Goal: Task Accomplishment & Management: Use online tool/utility

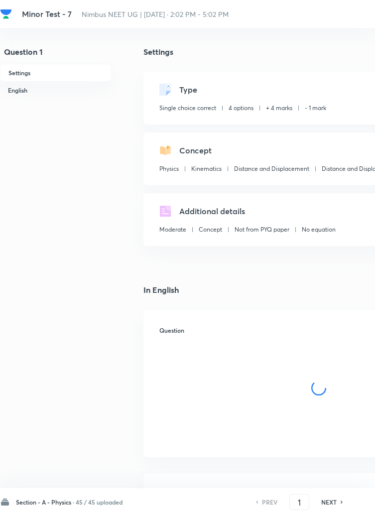
checkbox input "true"
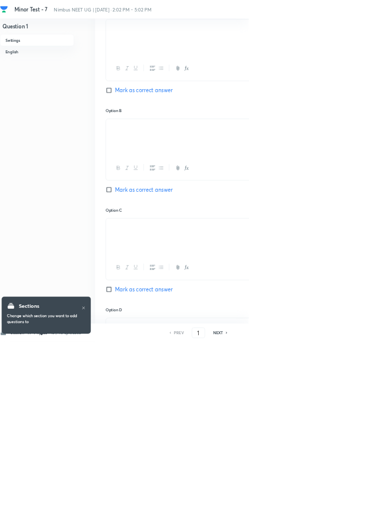
scroll to position [477, 0]
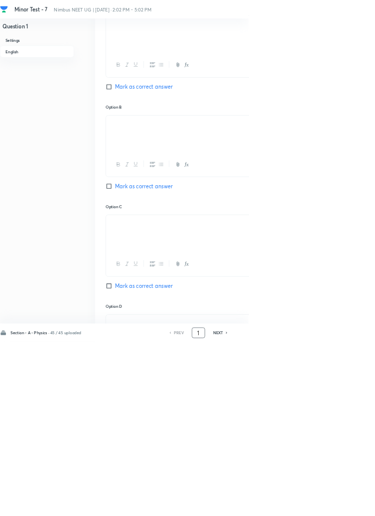
click at [304, 511] on input "1" at bounding box center [299, 501] width 19 height 17
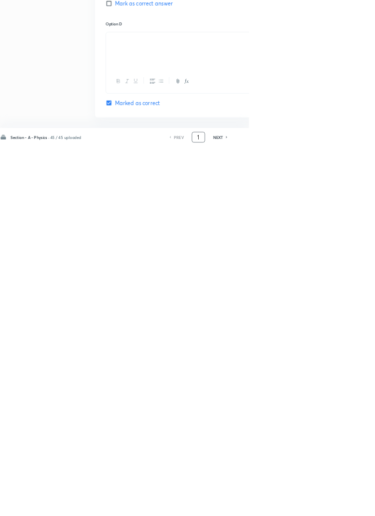
scroll to position [608, 0]
type input "46"
checkbox input "false"
checkbox input "true"
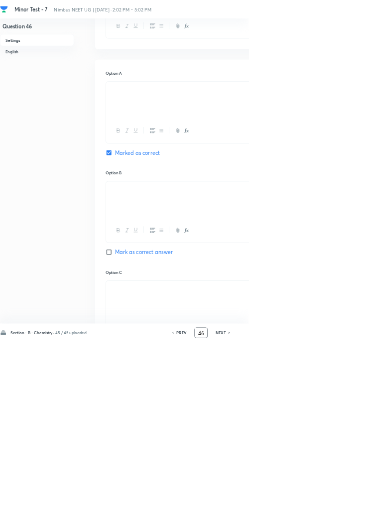
scroll to position [0, 0]
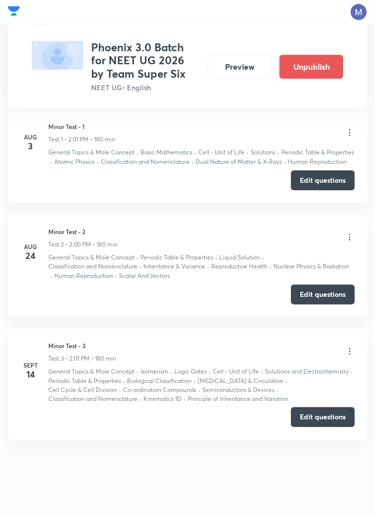
click at [317, 416] on button "Edit questions" at bounding box center [323, 417] width 64 height 20
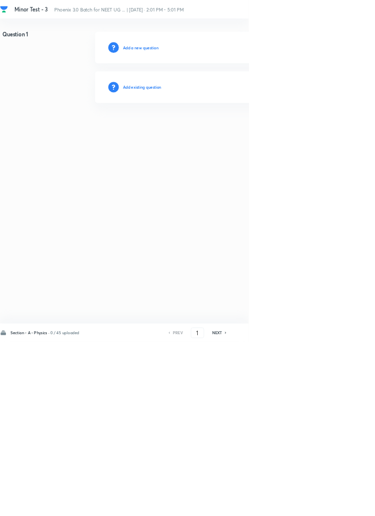
click at [374, 203] on html "Minor Test - 3 Phoenix 3.0 Batch for NEET UG ... | Sept 14, 2025 · 2:01 PM - 5:…" at bounding box center [187, 101] width 375 height 203
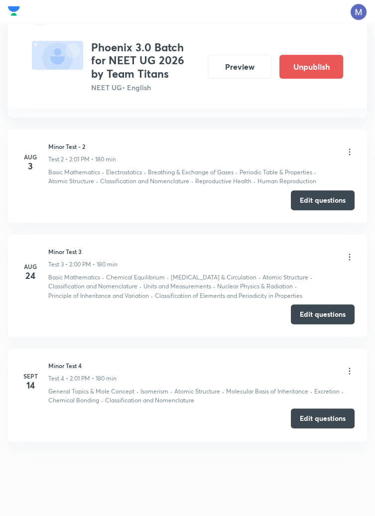
click at [326, 419] on button "Edit questions" at bounding box center [323, 418] width 64 height 20
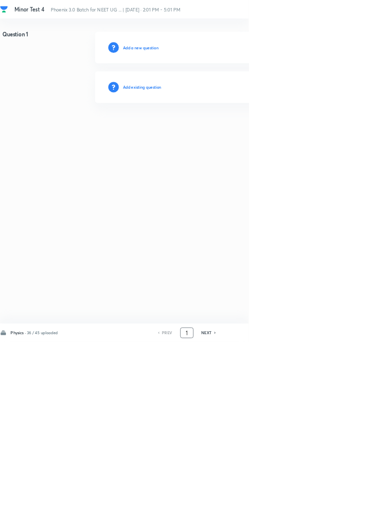
click at [285, 511] on input "1" at bounding box center [281, 501] width 19 height 17
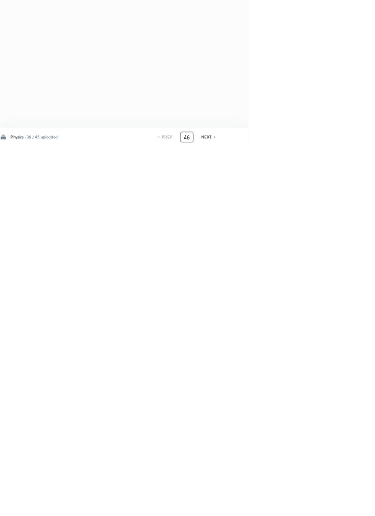
type input "46"
checkbox input "true"
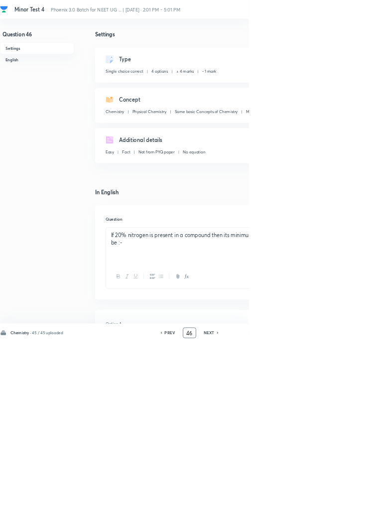
click at [329, 503] on icon at bounding box center [328, 501] width 2 height 3
type input "47"
checkbox input "false"
checkbox input "true"
click at [329, 504] on icon at bounding box center [328, 501] width 3 height 5
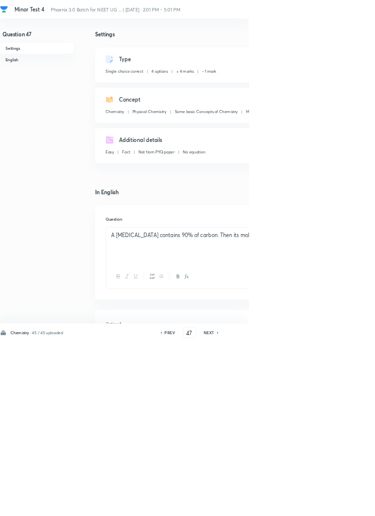
type input "48"
checkbox input "false"
checkbox input "true"
click at [329, 504] on icon at bounding box center [328, 501] width 3 height 5
type input "49"
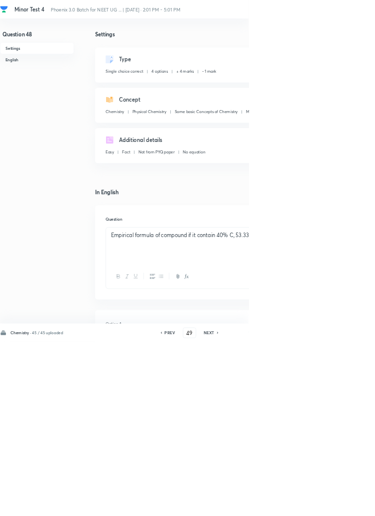
checkbox input "true"
click at [324, 506] on div "NEXT" at bounding box center [317, 501] width 26 height 9
type input "50"
checkbox input "false"
checkbox input "true"
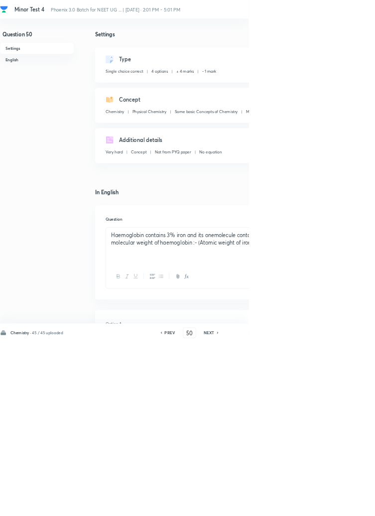
click at [323, 506] on h6 "NEXT" at bounding box center [315, 501] width 15 height 9
type input "51"
checkbox input "false"
checkbox input "true"
click at [321, 515] on div "Chemistry · 45 / 45 uploaded PREV 51 ​ NEXT Remove Save" at bounding box center [283, 502] width 566 height 28
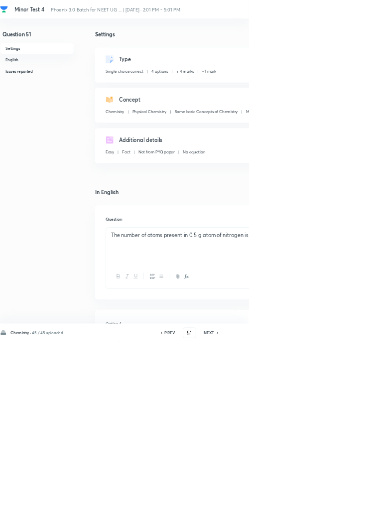
click at [329, 503] on icon at bounding box center [328, 501] width 2 height 3
type input "52"
checkbox input "true"
click at [329, 503] on icon at bounding box center [328, 501] width 2 height 3
type input "53"
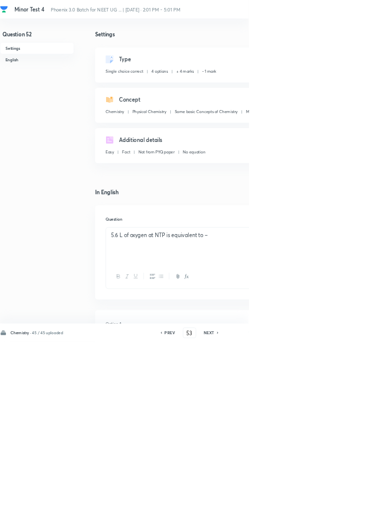
checkbox input "false"
checkbox input "true"
click at [329, 503] on icon at bounding box center [328, 501] width 2 height 3
type input "54"
checkbox input "false"
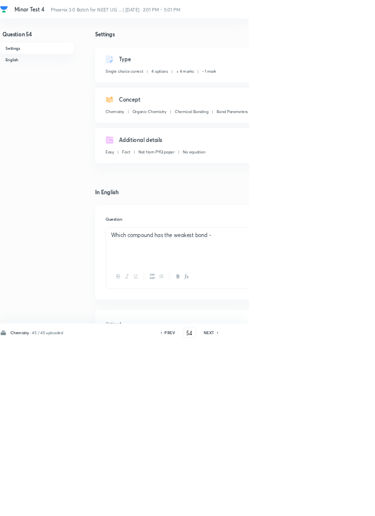
checkbox input "true"
click at [329, 503] on icon at bounding box center [328, 501] width 2 height 3
type input "55"
checkbox input "false"
checkbox input "true"
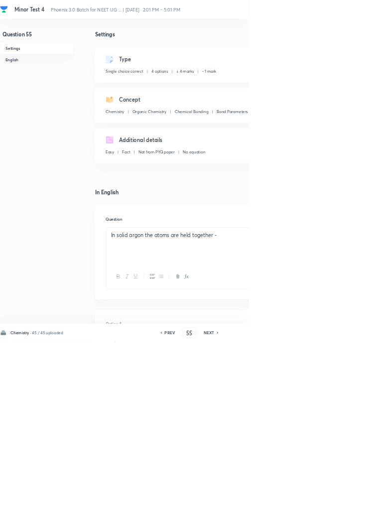
click at [329, 503] on icon at bounding box center [328, 501] width 2 height 3
type input "56"
checkbox input "false"
checkbox input "true"
click at [328, 504] on icon at bounding box center [328, 501] width 3 height 5
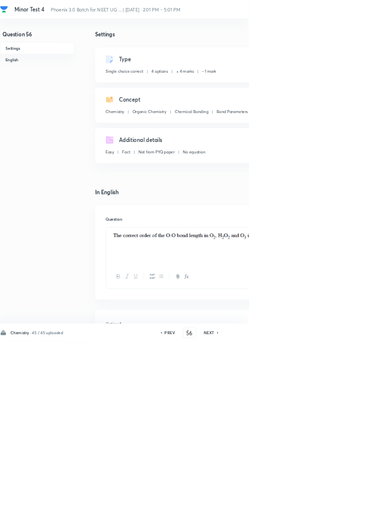
type input "57"
checkbox input "true"
click at [329, 504] on icon at bounding box center [328, 501] width 3 height 5
type input "58"
checkbox input "false"
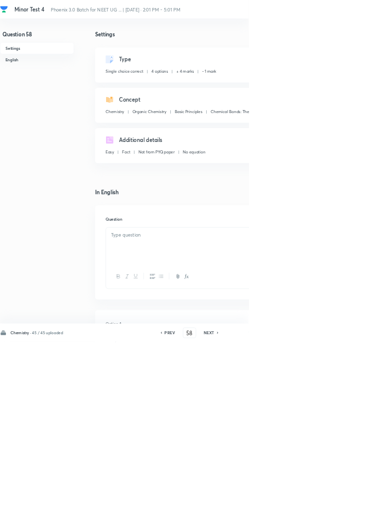
checkbox input "true"
click at [329, 504] on icon at bounding box center [328, 501] width 3 height 5
type input "59"
checkbox input "false"
checkbox input "true"
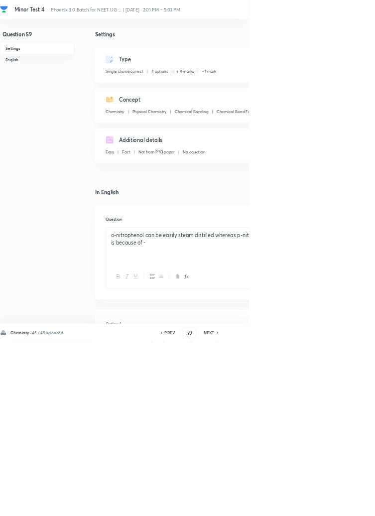
click at [329, 504] on icon at bounding box center [328, 501] width 3 height 5
type input "60"
checkbox input "true"
click at [265, 506] on div "PREV" at bounding box center [254, 501] width 26 height 9
type input "59"
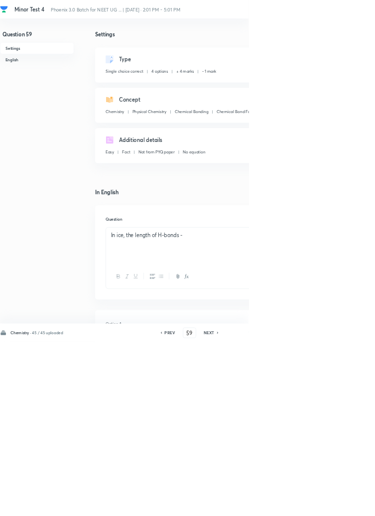
checkbox input "true"
click at [266, 506] on div "PREV" at bounding box center [254, 501] width 26 height 9
type input "58"
checkbox input "false"
checkbox input "true"
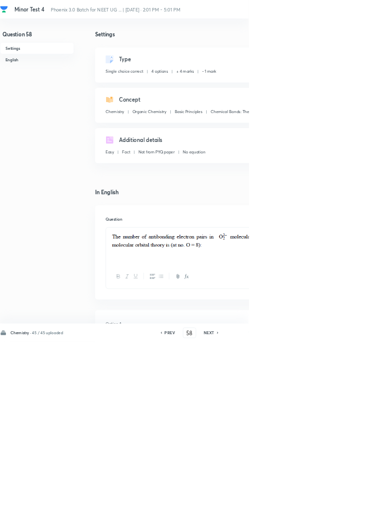
click at [329, 504] on icon at bounding box center [328, 501] width 3 height 5
type input "59"
checkbox input "false"
checkbox input "true"
click at [329, 504] on icon at bounding box center [328, 501] width 3 height 5
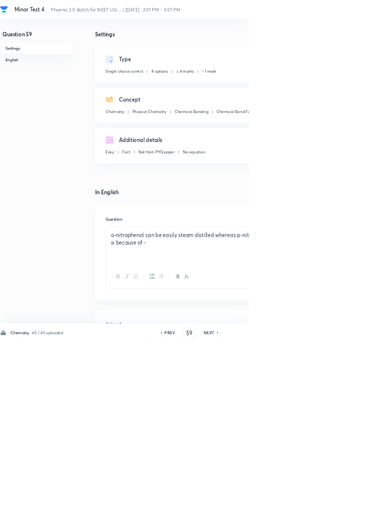
type input "60"
checkbox input "true"
click at [328, 504] on icon at bounding box center [328, 501] width 3 height 5
type input "61"
checkbox input "false"
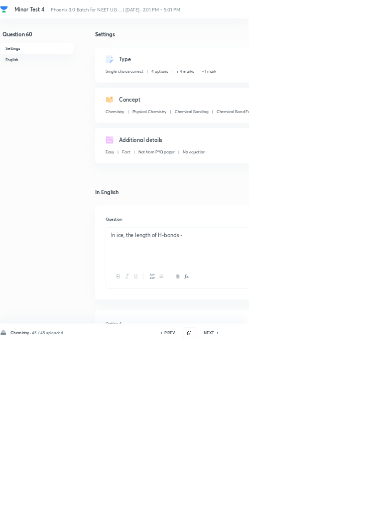
checkbox input "true"
click at [328, 504] on icon at bounding box center [328, 501] width 3 height 5
type input "62"
checkbox input "true"
click at [329, 503] on icon at bounding box center [328, 501] width 2 height 3
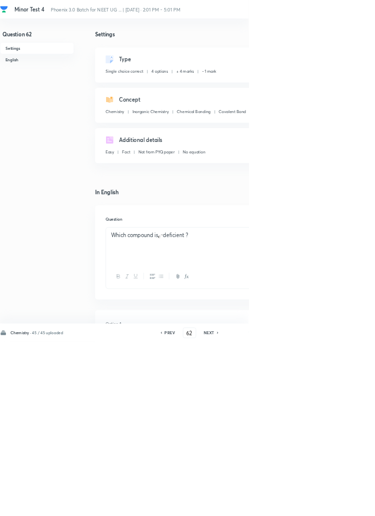
type input "63"
checkbox input "true"
click at [329, 503] on icon at bounding box center [328, 501] width 2 height 3
type input "64"
checkbox input "false"
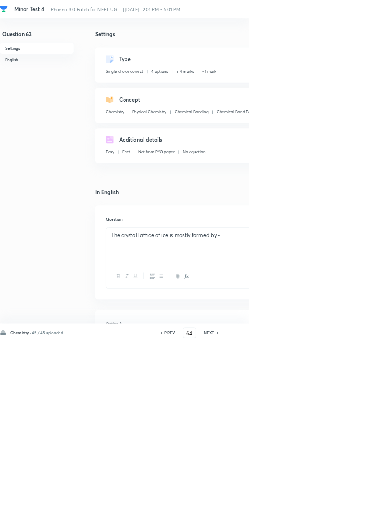
checkbox input "true"
click at [329, 503] on icon at bounding box center [328, 501] width 2 height 3
type input "65"
checkbox input "true"
click at [329, 503] on icon at bounding box center [328, 501] width 2 height 3
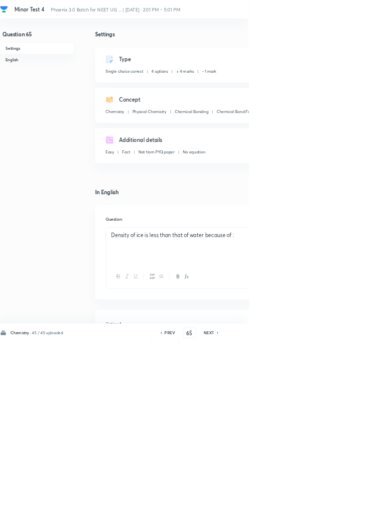
type input "66"
checkbox input "false"
checkbox input "true"
click at [329, 504] on icon at bounding box center [328, 501] width 3 height 5
type input "67"
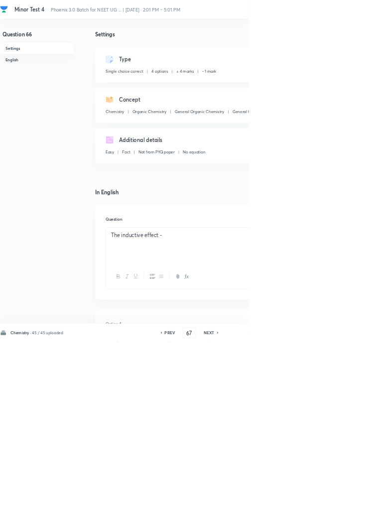
checkbox input "false"
checkbox input "true"
click at [329, 503] on icon at bounding box center [328, 501] width 2 height 3
type input "68"
checkbox input "false"
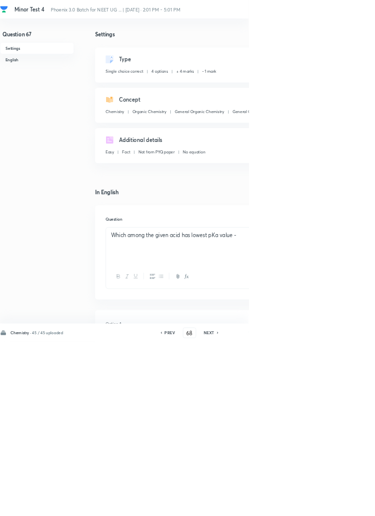
checkbox input "true"
click at [329, 504] on icon at bounding box center [328, 501] width 3 height 5
type input "69"
checkbox input "false"
checkbox input "true"
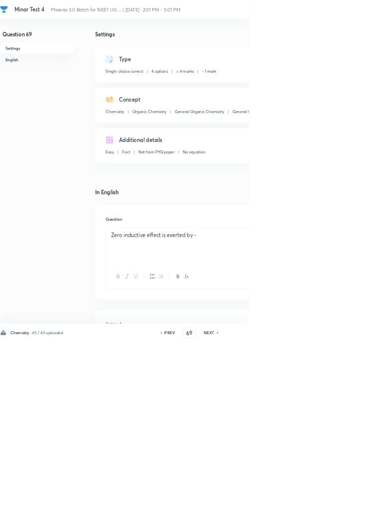
click at [329, 504] on icon at bounding box center [328, 501] width 3 height 5
type input "70"
checkbox input "true"
click at [329, 504] on icon at bounding box center [328, 501] width 3 height 5
type input "71"
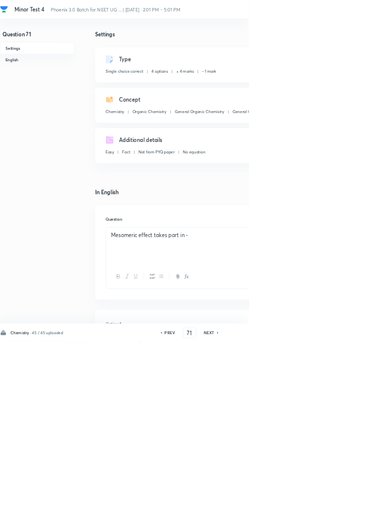
checkbox input "true"
click at [330, 504] on icon at bounding box center [328, 501] width 3 height 5
type input "72"
checkbox input "true"
click at [339, 510] on div "PREV 72 ​ NEXT" at bounding box center [286, 502] width 128 height 16
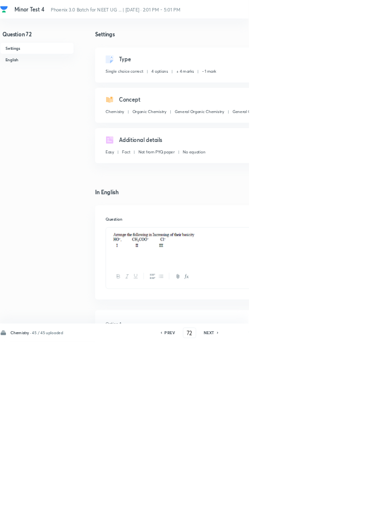
click at [330, 504] on icon at bounding box center [328, 501] width 3 height 5
type input "73"
checkbox input "true"
click at [329, 503] on icon at bounding box center [328, 501] width 2 height 3
type input "74"
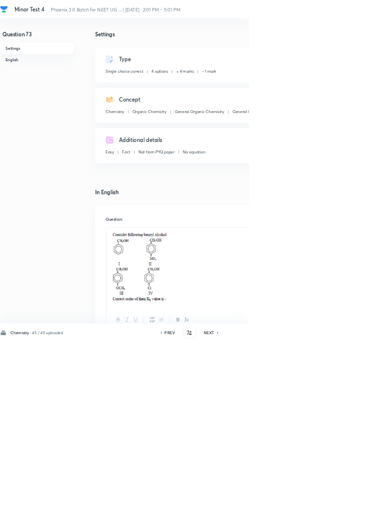
checkbox input "false"
checkbox input "true"
click at [329, 503] on icon at bounding box center [328, 501] width 2 height 3
type input "75"
checkbox input "false"
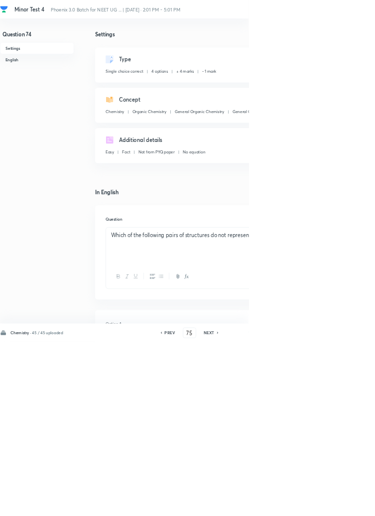
checkbox input "true"
click at [262, 506] on h6 "PREV" at bounding box center [255, 501] width 15 height 9
type input "74"
checkbox input "false"
checkbox input "true"
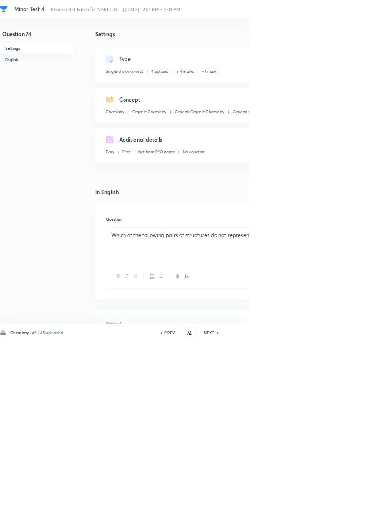
click at [329, 503] on icon at bounding box center [328, 501] width 2 height 3
type input "75"
checkbox input "false"
checkbox input "true"
click at [329, 503] on icon at bounding box center [328, 501] width 2 height 3
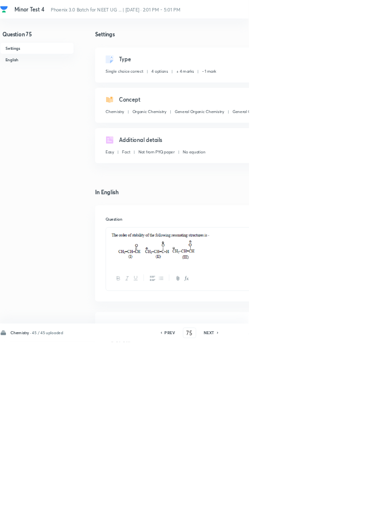
type input "76"
checkbox input "false"
checkbox input "true"
click at [330, 504] on icon at bounding box center [328, 501] width 3 height 5
type input "77"
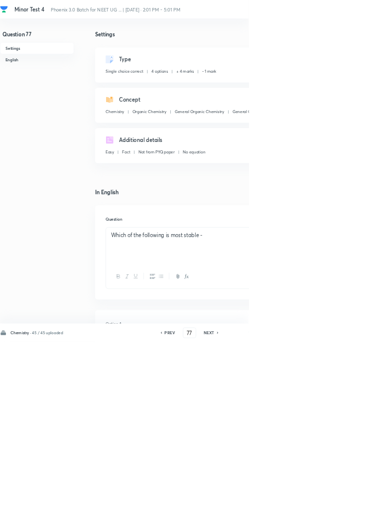
checkbox input "true"
click at [329, 504] on icon at bounding box center [328, 501] width 3 height 5
type input "78"
checkbox input "false"
checkbox input "true"
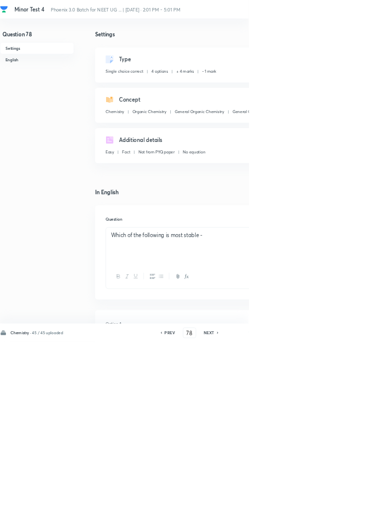
click at [330, 504] on icon at bounding box center [328, 501] width 3 height 5
type input "79"
checkbox input "false"
checkbox input "true"
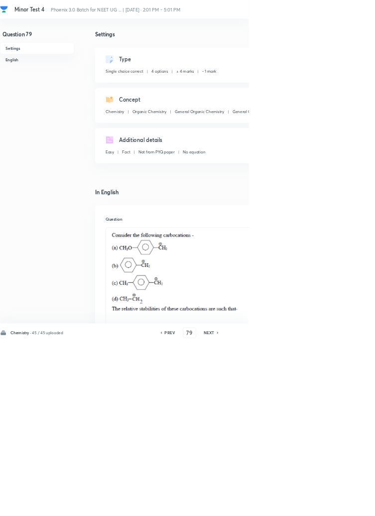
click at [329, 504] on icon at bounding box center [328, 501] width 3 height 5
type input "80"
checkbox input "false"
checkbox input "true"
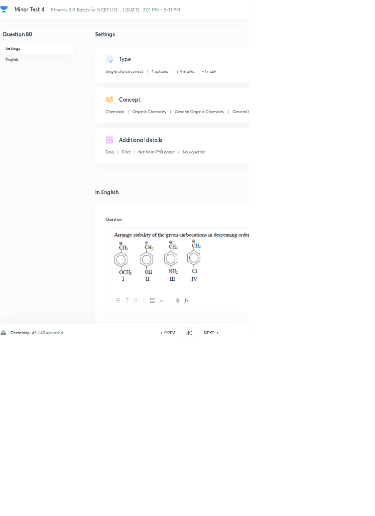
click at [329, 503] on icon at bounding box center [328, 501] width 2 height 3
type input "81"
checkbox input "false"
checkbox input "true"
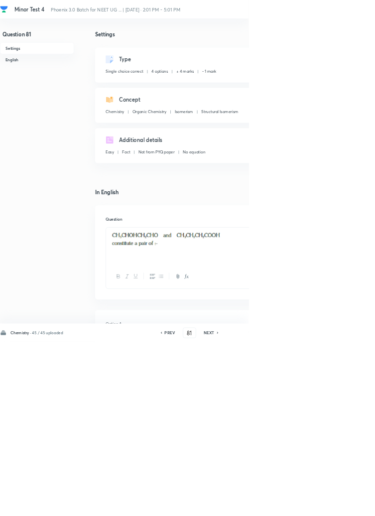
click at [329, 504] on icon at bounding box center [328, 501] width 3 height 5
type input "82"
checkbox input "true"
click at [329, 503] on icon at bounding box center [328, 501] width 2 height 3
type input "83"
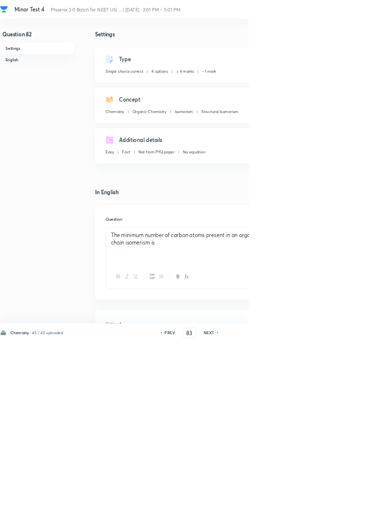
checkbox input "false"
checkbox input "true"
click at [329, 504] on icon at bounding box center [328, 501] width 3 height 5
type input "84"
checkbox input "false"
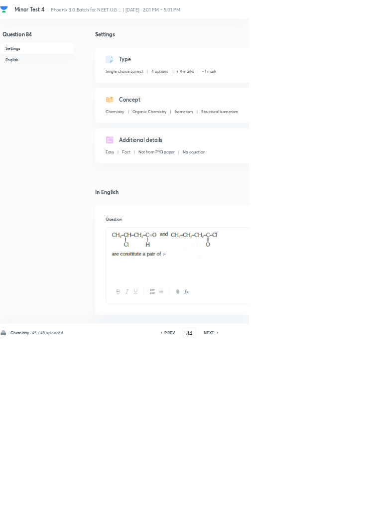
checkbox input "true"
click at [329, 503] on icon at bounding box center [328, 501] width 2 height 3
type input "85"
checkbox input "false"
checkbox input "true"
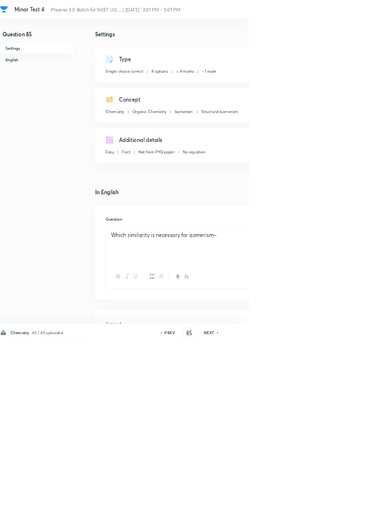
click at [329, 503] on icon at bounding box center [328, 501] width 2 height 3
type input "86"
checkbox input "false"
checkbox input "true"
click at [339, 510] on div "PREV 86 ​ NEXT" at bounding box center [286, 502] width 128 height 16
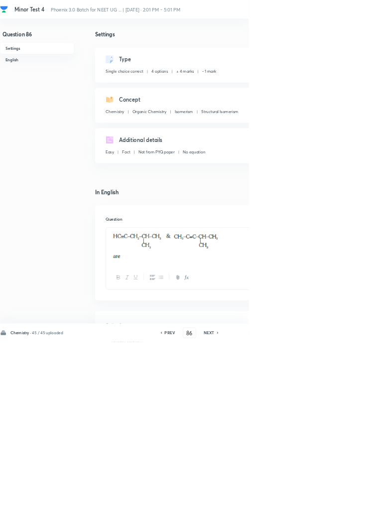
click at [255, 506] on h6 "PREV" at bounding box center [255, 501] width 15 height 9
type input "85"
checkbox input "false"
checkbox input "true"
click at [329, 504] on icon at bounding box center [328, 501] width 3 height 5
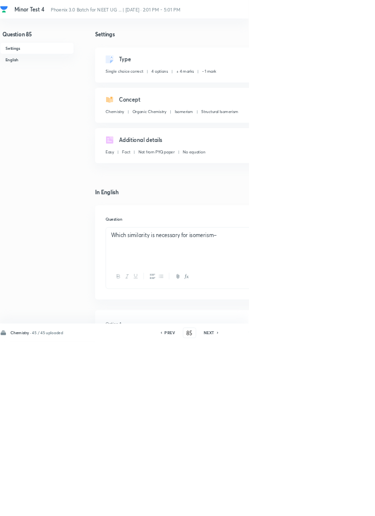
type input "86"
checkbox input "false"
checkbox input "true"
click at [329, 503] on icon at bounding box center [328, 501] width 2 height 3
type input "87"
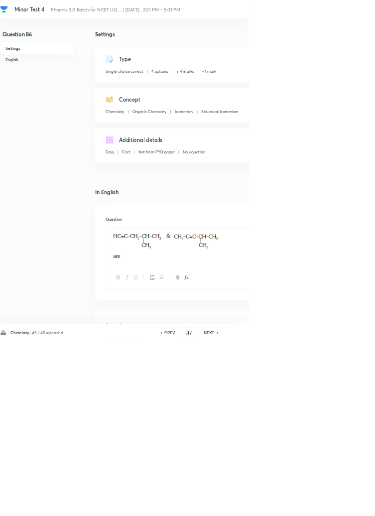
checkbox input "false"
checkbox input "true"
click at [329, 503] on icon at bounding box center [328, 501] width 2 height 3
type input "88"
checkbox input "false"
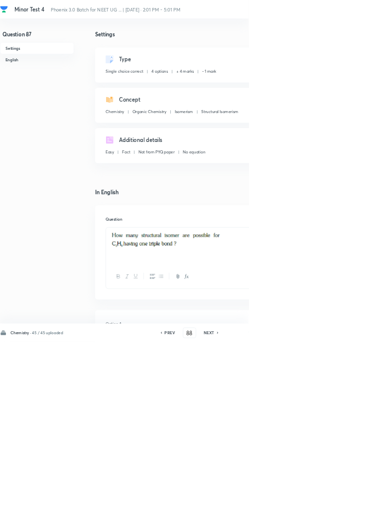
checkbox input "true"
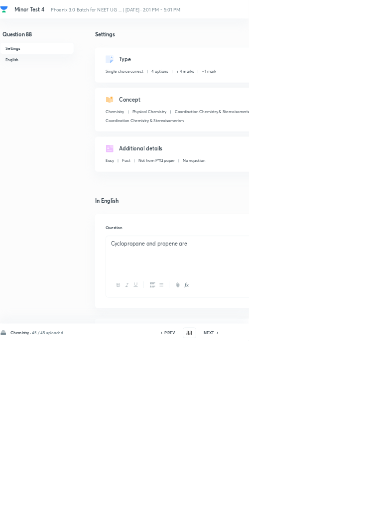
click at [329, 504] on icon at bounding box center [328, 501] width 3 height 5
type input "89"
checkbox input "false"
checkbox input "true"
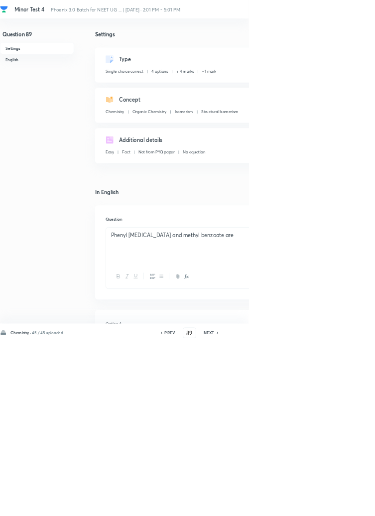
click at [329, 503] on icon at bounding box center [328, 501] width 2 height 3
type input "90"
checkbox input "false"
checkbox input "true"
click at [255, 506] on h6 "PREV" at bounding box center [255, 501] width 15 height 9
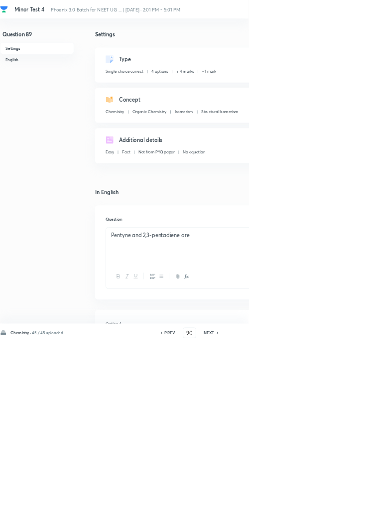
type input "89"
checkbox input "false"
checkbox input "true"
click at [257, 506] on h6 "PREV" at bounding box center [255, 501] width 15 height 9
type input "88"
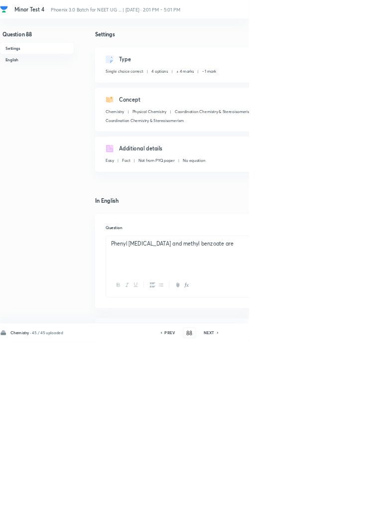
checkbox input "false"
checkbox input "true"
click at [257, 506] on h6 "PREV" at bounding box center [255, 501] width 15 height 9
type input "87"
checkbox input "false"
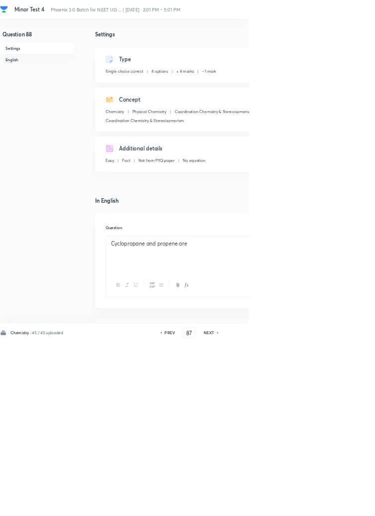
checkbox input "true"
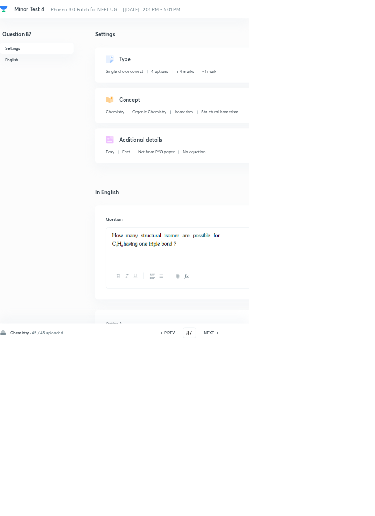
click at [258, 506] on h6 "PREV" at bounding box center [255, 501] width 15 height 9
type input "86"
checkbox input "false"
checkbox input "true"
click at [257, 510] on div "PREV 86 ​ NEXT" at bounding box center [286, 502] width 128 height 16
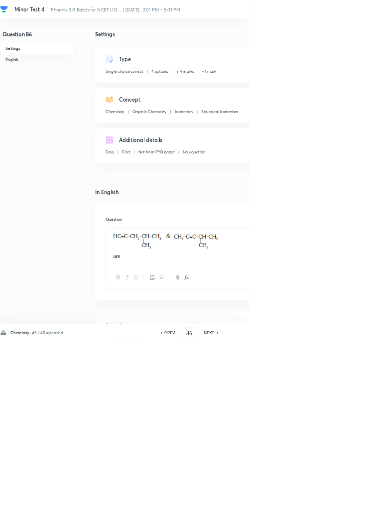
click at [263, 506] on h6 "PREV" at bounding box center [255, 501] width 15 height 9
type input "85"
checkbox input "false"
checkbox input "true"
click at [260, 506] on h6 "PREV" at bounding box center [255, 501] width 15 height 9
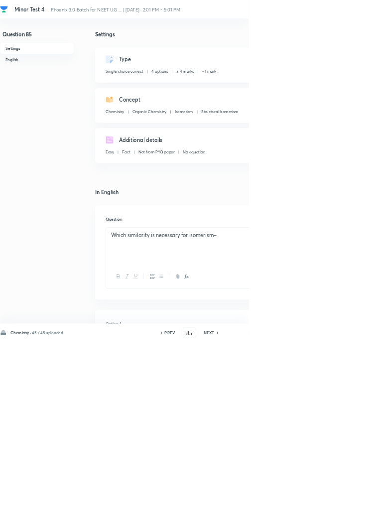
type input "84"
checkbox input "false"
checkbox input "true"
click at [259, 506] on h6 "PREV" at bounding box center [255, 501] width 15 height 9
type input "83"
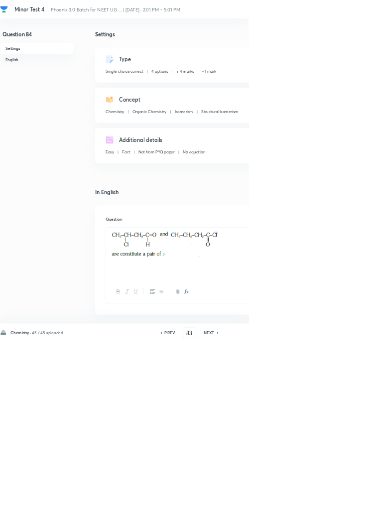
checkbox input "false"
checkbox input "true"
click at [257, 506] on h6 "PREV" at bounding box center [255, 501] width 15 height 9
type input "82"
checkbox input "false"
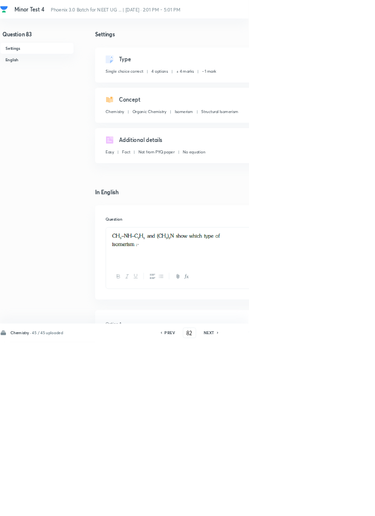
checkbox input "true"
click at [257, 506] on h6 "PREV" at bounding box center [255, 501] width 15 height 9
type input "81"
checkbox input "true"
click at [260, 506] on h6 "PREV" at bounding box center [255, 501] width 15 height 9
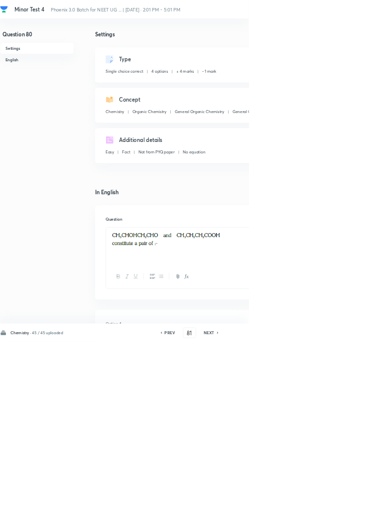
type input "80"
checkbox input "false"
checkbox input "true"
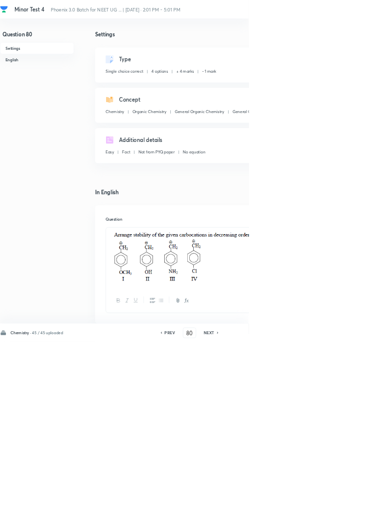
click at [329, 504] on icon at bounding box center [328, 501] width 3 height 5
type input "81"
checkbox input "false"
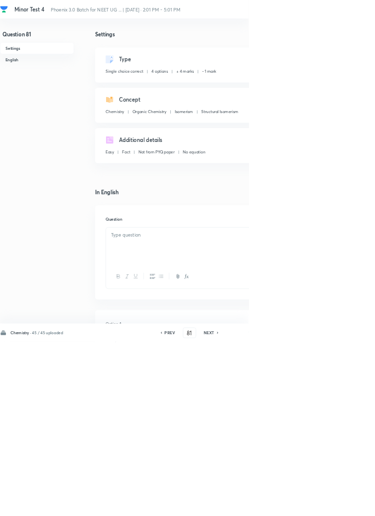
checkbox input "true"
click at [261, 506] on h6 "PREV" at bounding box center [255, 501] width 15 height 9
type input "80"
checkbox input "false"
checkbox input "true"
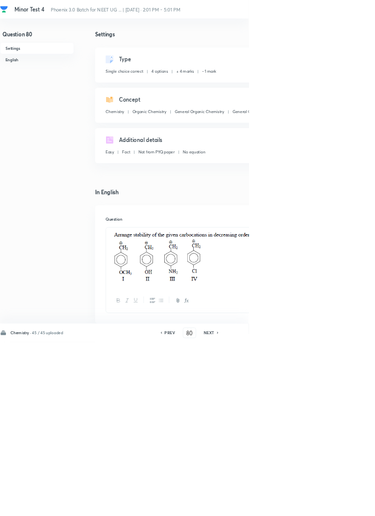
click at [256, 506] on h6 "PREV" at bounding box center [255, 501] width 15 height 9
type input "79"
checkbox input "false"
checkbox input "true"
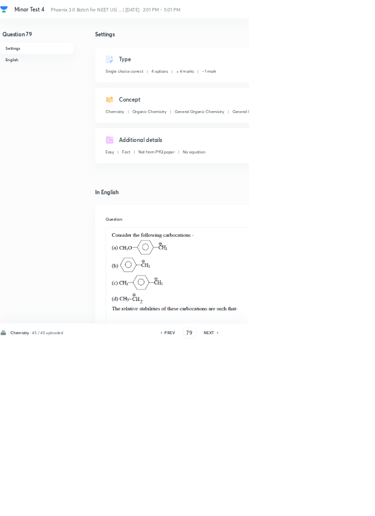
click at [255, 506] on h6 "PREV" at bounding box center [255, 501] width 15 height 9
type input "78"
checkbox input "false"
checkbox input "true"
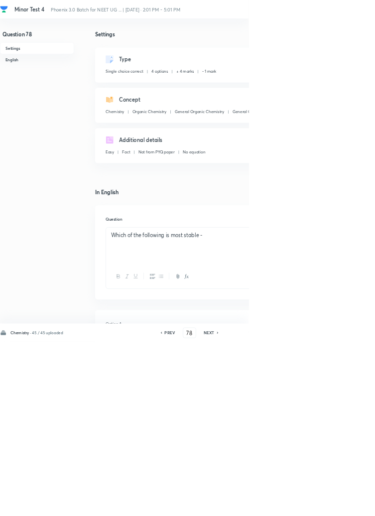
click at [264, 506] on h6 "PREV" at bounding box center [255, 501] width 15 height 9
type input "77"
checkbox input "false"
checkbox input "true"
click at [253, 506] on h6 "PREV" at bounding box center [255, 501] width 15 height 9
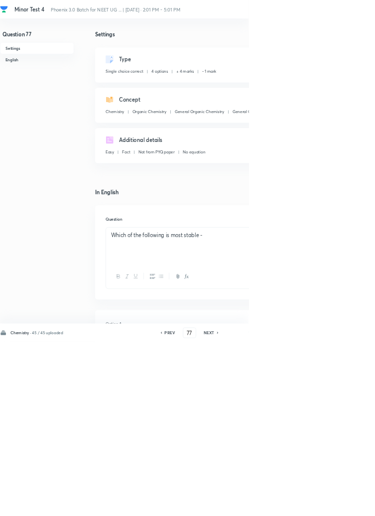
type input "76"
checkbox input "true"
click at [253, 506] on h6 "PREV" at bounding box center [255, 501] width 15 height 9
type input "75"
checkbox input "false"
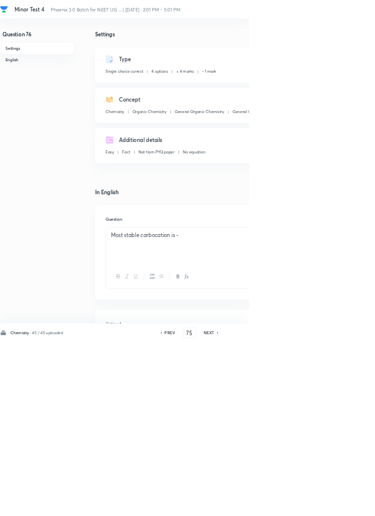
checkbox input "true"
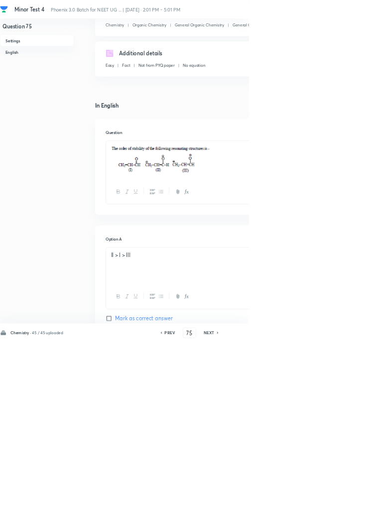
scroll to position [134, 0]
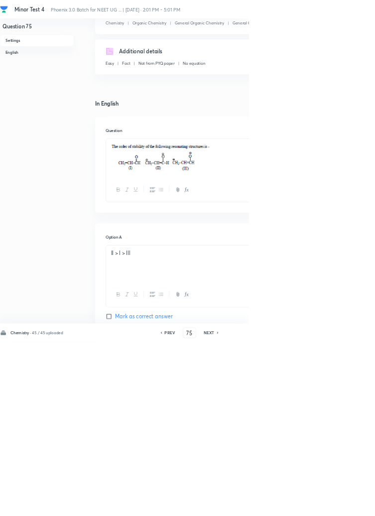
click at [257, 506] on h6 "PREV" at bounding box center [255, 501] width 15 height 9
type input "74"
checkbox input "false"
checkbox input "true"
click at [257, 506] on h6 "PREV" at bounding box center [255, 501] width 15 height 9
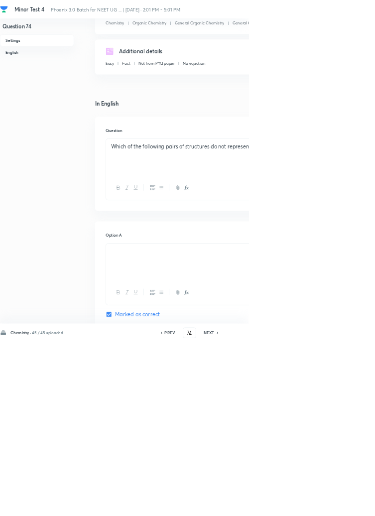
type input "73"
checkbox input "false"
checkbox input "true"
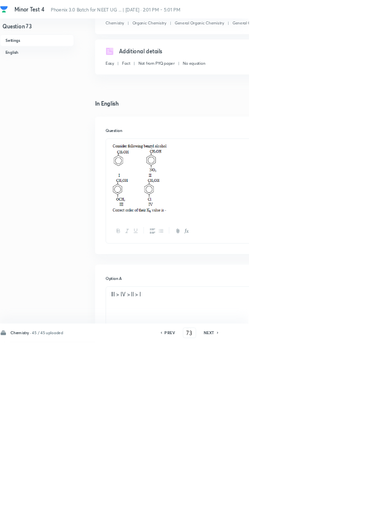
click at [257, 506] on h6 "PREV" at bounding box center [255, 501] width 15 height 9
type input "72"
checkbox input "true"
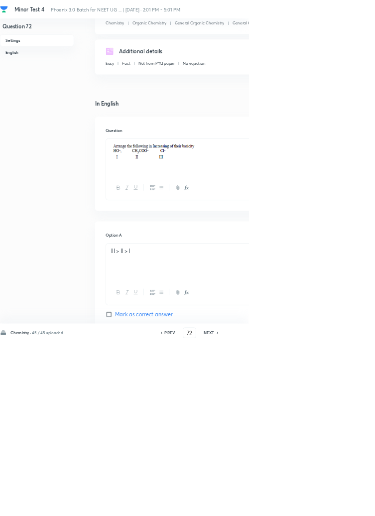
click at [259, 506] on h6 "PREV" at bounding box center [255, 501] width 15 height 9
click at [257, 506] on h6 "PREV" at bounding box center [255, 501] width 15 height 9
click at [259, 506] on h6 "PREV" at bounding box center [255, 501] width 15 height 9
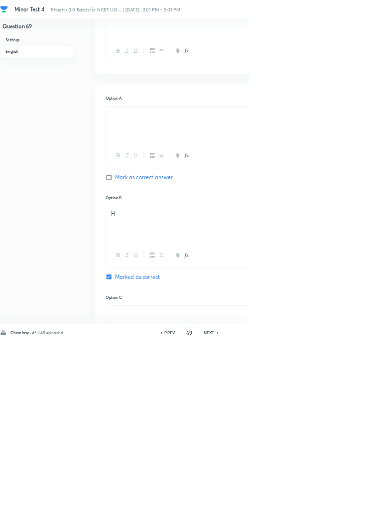
scroll to position [0, 0]
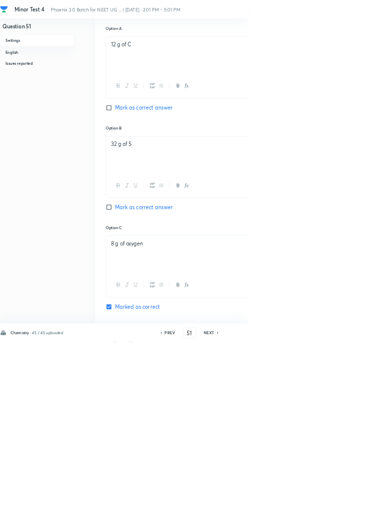
scroll to position [720, 0]
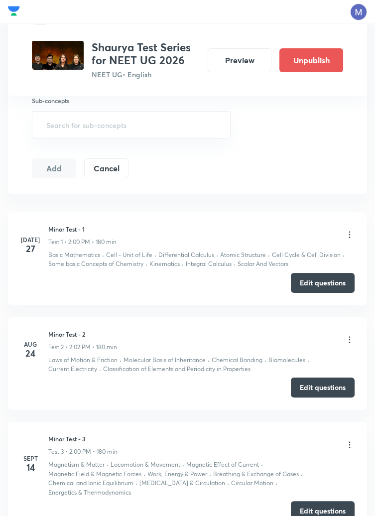
scroll to position [418, 0]
click at [323, 500] on button "Edit questions" at bounding box center [323, 509] width 64 height 20
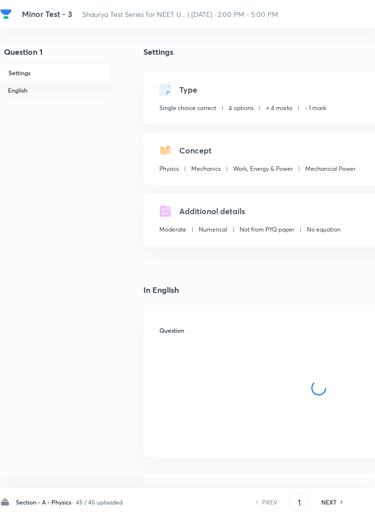
checkbox input "true"
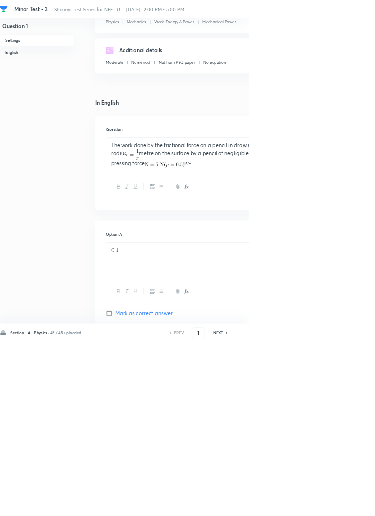
scroll to position [516, 0]
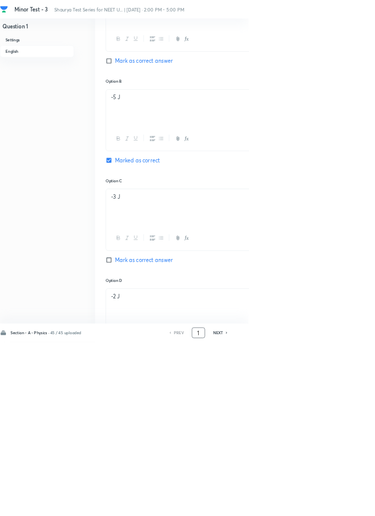
click at [303, 511] on input "1" at bounding box center [299, 501] width 19 height 17
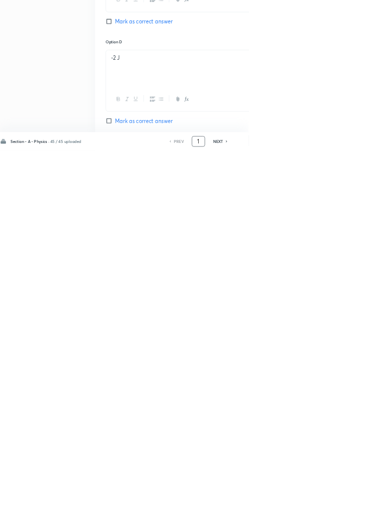
scroll to position [588, 0]
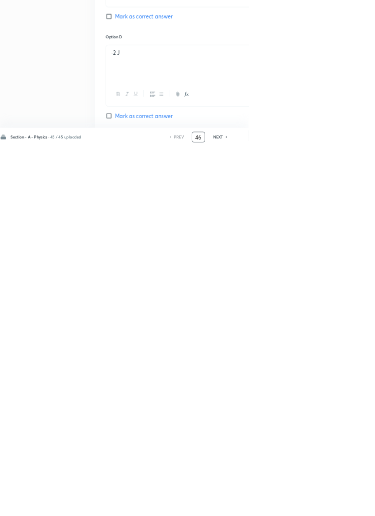
type input "46"
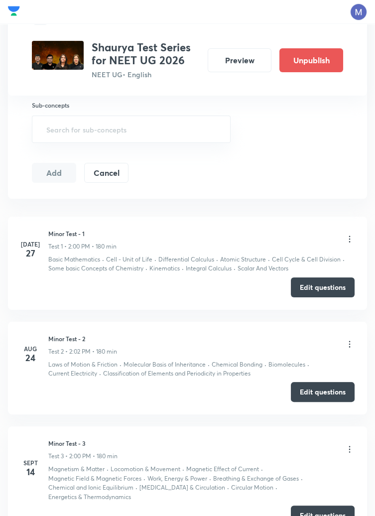
scroll to position [413, 0]
click at [325, 509] on button "Edit questions" at bounding box center [323, 514] width 64 height 20
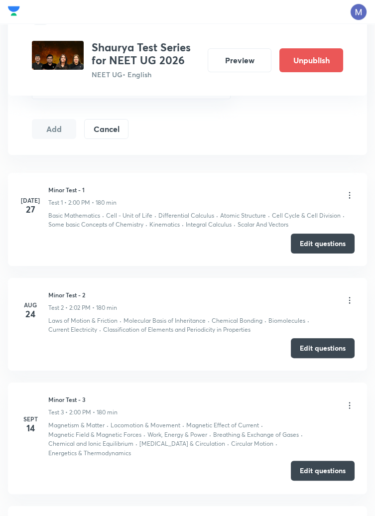
scroll to position [461, 0]
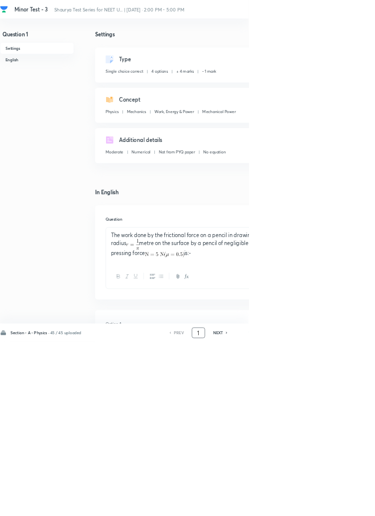
click at [301, 511] on input "1" at bounding box center [299, 501] width 19 height 17
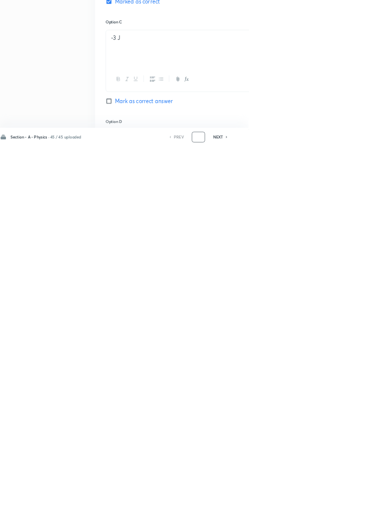
scroll to position [473, 0]
type input "91"
checkbox input "false"
checkbox input "true"
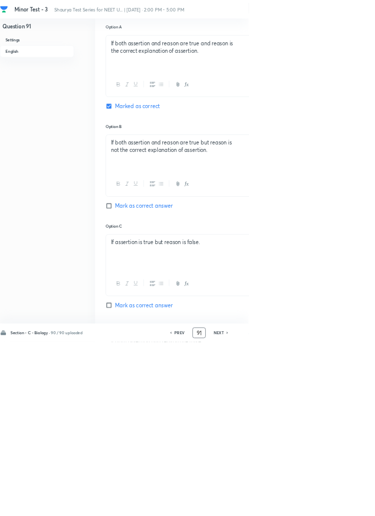
click at [304, 511] on input "91" at bounding box center [300, 501] width 19 height 17
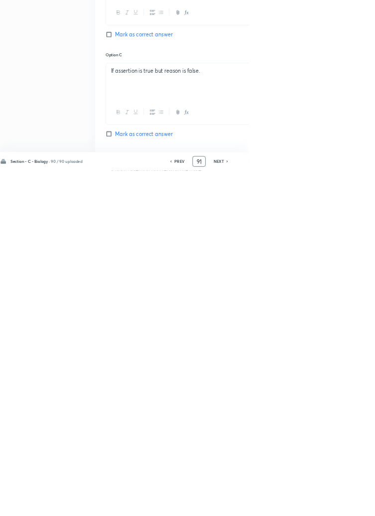
scroll to position [597, 0]
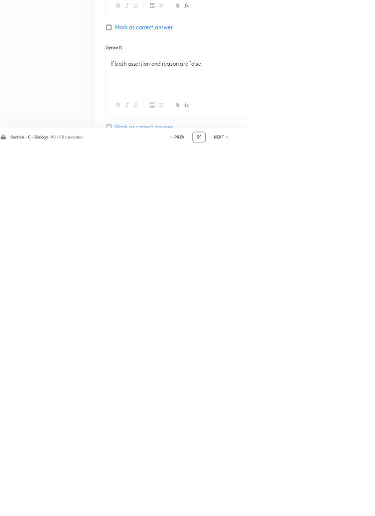
type input "9"
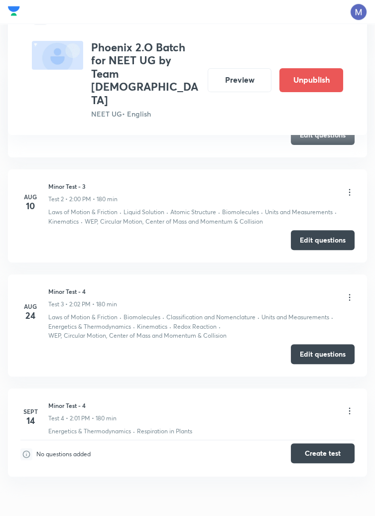
click at [316, 443] on button "Create test" at bounding box center [323, 453] width 64 height 20
click at [325, 443] on button "Create test" at bounding box center [323, 453] width 64 height 20
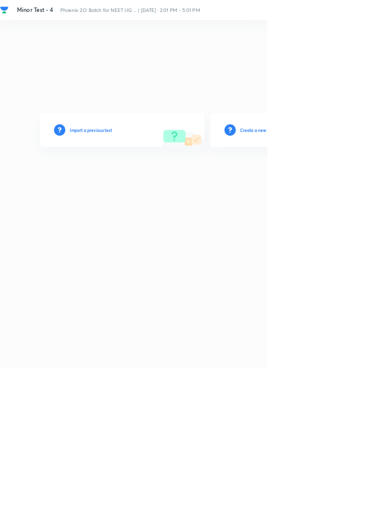
click at [374, 187] on h6 "Create a new test" at bounding box center [361, 182] width 48 height 9
click at [369, 187] on h6 "Create a new test" at bounding box center [361, 182] width 48 height 9
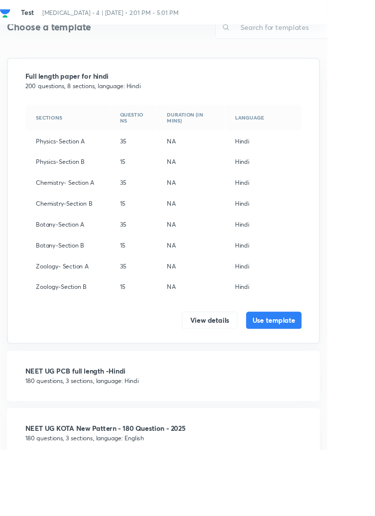
click at [302, 167] on td "Hindi" at bounding box center [302, 162] width 88 height 24
click at [97, 501] on p "180 questions, 3 sections, language: English" at bounding box center [187, 502] width 317 height 10
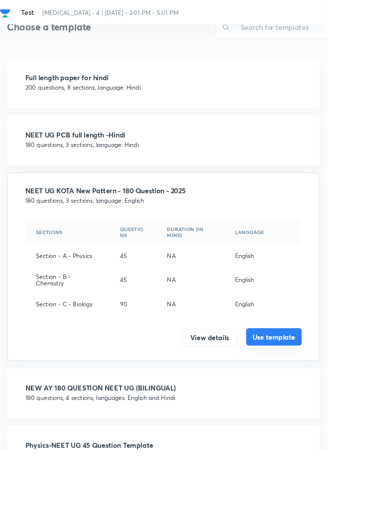
click at [327, 388] on button "Use template" at bounding box center [314, 386] width 64 height 20
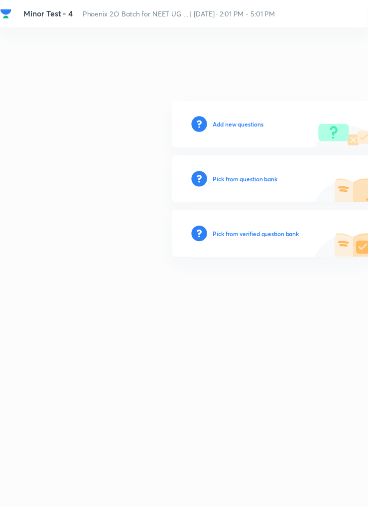
click at [245, 131] on h6 "Add new questions" at bounding box center [242, 126] width 51 height 9
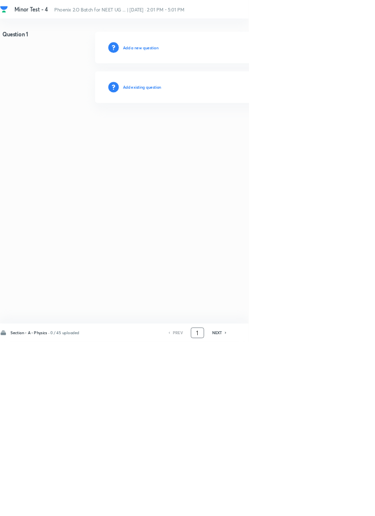
click at [301, 511] on input "1" at bounding box center [297, 501] width 19 height 17
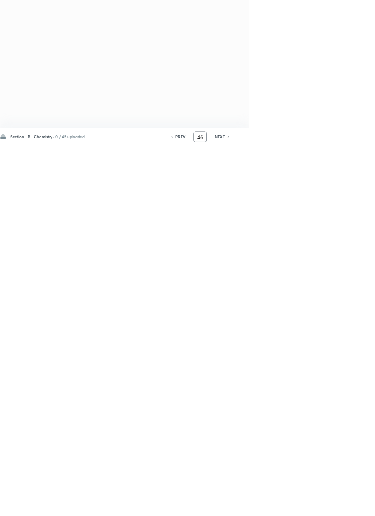
type input "4"
type input "8"
type input "7"
type input "90"
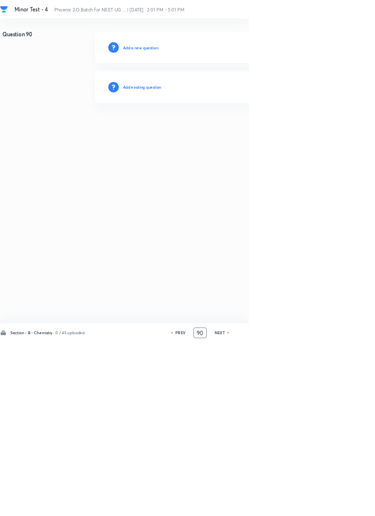
click at [220, 128] on h6 "Add existing question" at bounding box center [214, 131] width 58 height 9
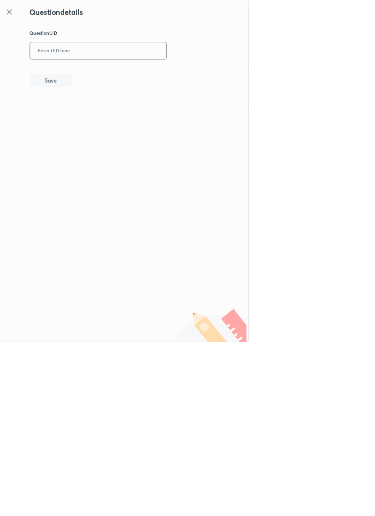
click at [156, 75] on input "text" at bounding box center [148, 77] width 206 height 24
type input "4Z9MG"
click at [100, 120] on button "Save" at bounding box center [77, 121] width 64 height 20
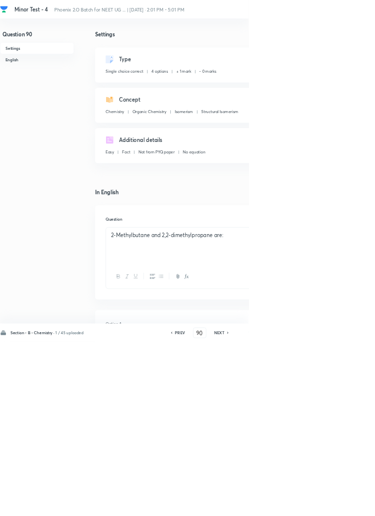
click at [345, 503] on icon at bounding box center [344, 501] width 2 height 3
type input "91"
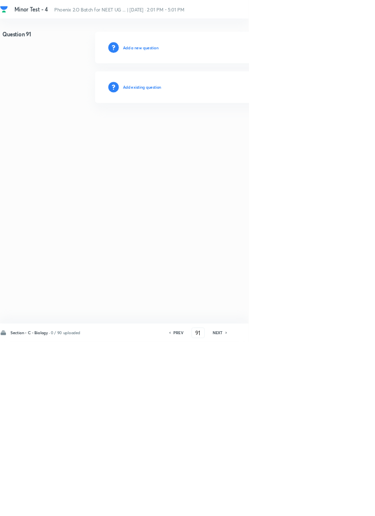
click at [233, 130] on h6 "Add existing question" at bounding box center [214, 131] width 58 height 9
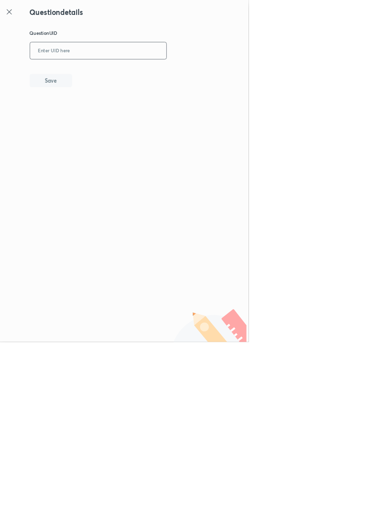
click at [151, 81] on input "text" at bounding box center [148, 77] width 206 height 24
click at [109, 113] on button "Save" at bounding box center [77, 121] width 64 height 20
click at [109, 74] on input "FA4RU" at bounding box center [148, 77] width 206 height 24
type input "F"
click at [92, 118] on button "Save" at bounding box center [77, 121] width 64 height 20
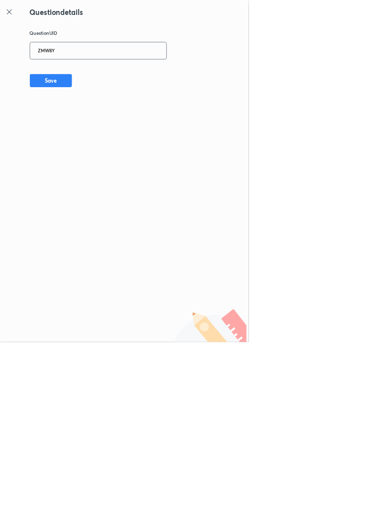
click at [119, 73] on input "ZMW8Y" at bounding box center [148, 77] width 206 height 24
type input "Z"
click at [15, 17] on icon at bounding box center [14, 18] width 12 height 12
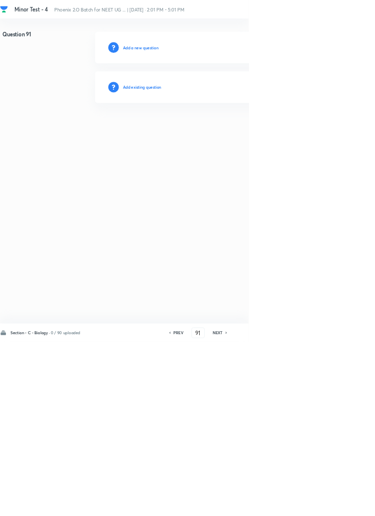
click at [275, 506] on h6 "PREV" at bounding box center [268, 501] width 15 height 9
type input "90"
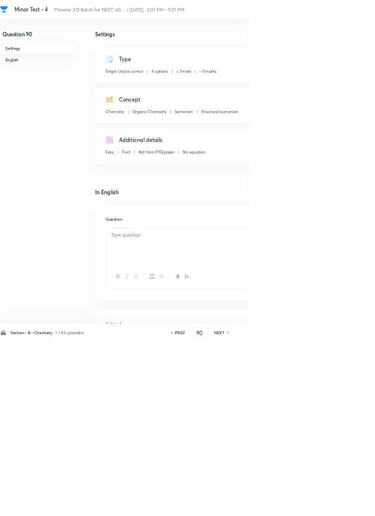
checkbox input "true"
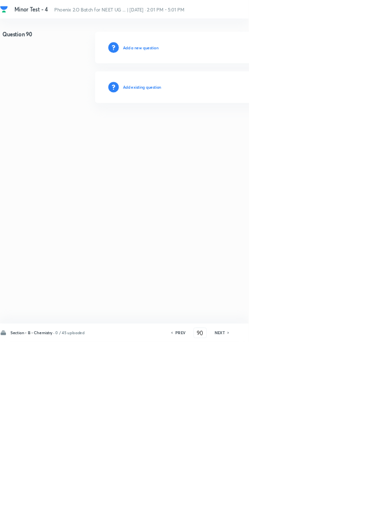
click at [232, 131] on h6 "Add existing question" at bounding box center [214, 131] width 58 height 9
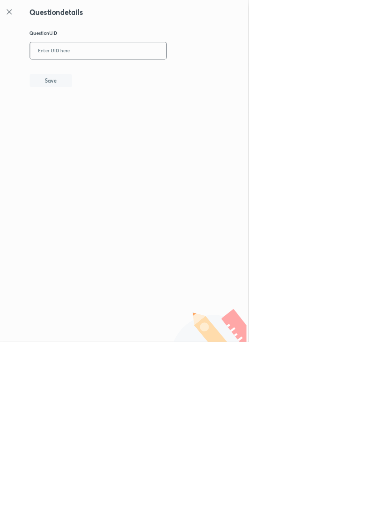
click at [163, 81] on input "text" at bounding box center [148, 77] width 206 height 24
type input "FA4RU"
click at [102, 120] on button "Save" at bounding box center [77, 121] width 64 height 20
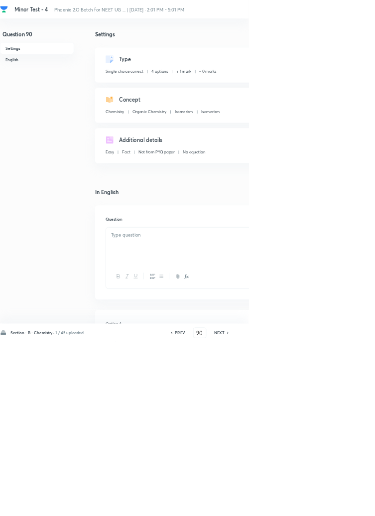
checkbox input "true"
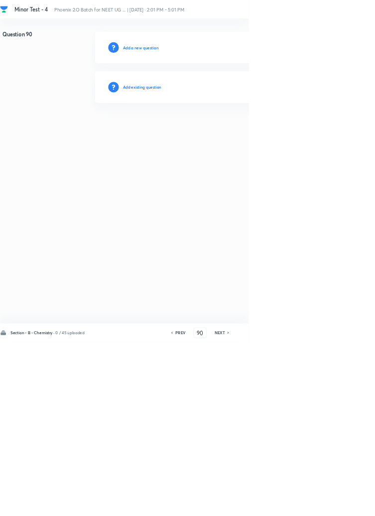
click at [219, 130] on h6 "Add existing question" at bounding box center [214, 131] width 58 height 9
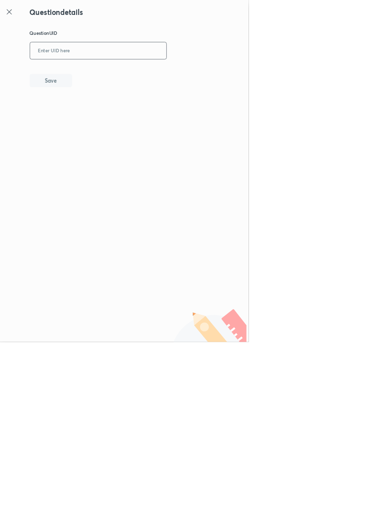
click at [151, 74] on input "text" at bounding box center [148, 77] width 206 height 24
type input "ZMw8y"
click at [96, 115] on button "Save" at bounding box center [77, 121] width 64 height 20
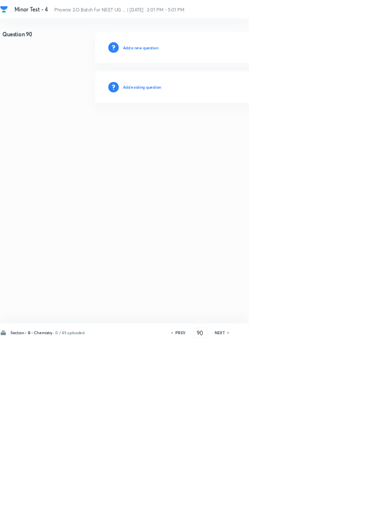
click at [218, 131] on h6 "Add existing question" at bounding box center [214, 131] width 58 height 9
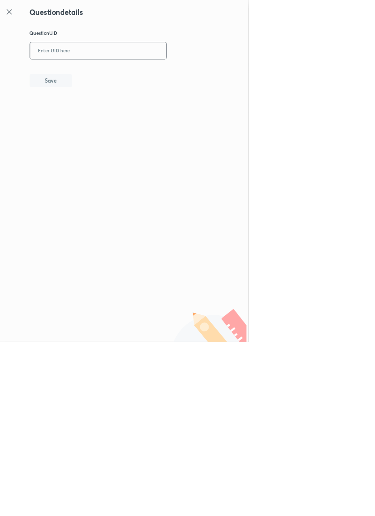
click at [138, 76] on input "text" at bounding box center [148, 77] width 206 height 24
type input "433IB"
click at [99, 125] on button "Save" at bounding box center [77, 121] width 64 height 20
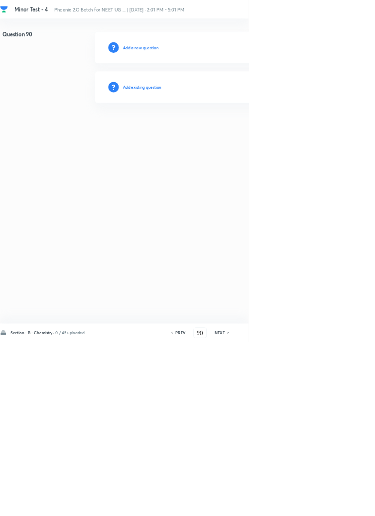
click at [224, 130] on h6 "Add existing question" at bounding box center [214, 131] width 58 height 9
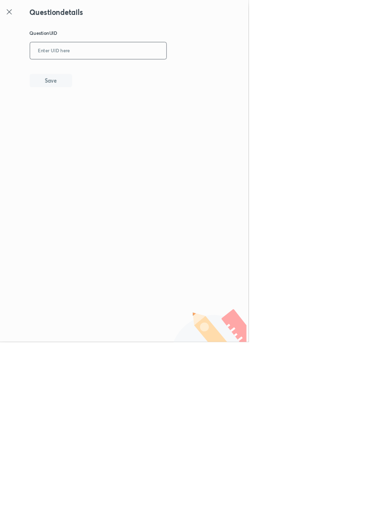
click at [163, 74] on input "text" at bounding box center [148, 77] width 206 height 24
click at [102, 122] on button "Save" at bounding box center [77, 121] width 64 height 20
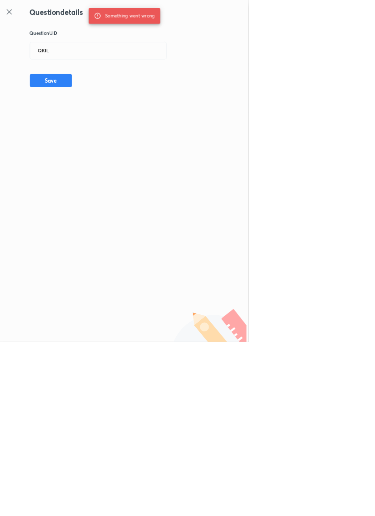
click at [107, 55] on p "Question UID" at bounding box center [206, 50] width 322 height 10
click at [106, 73] on input "QKIL" at bounding box center [148, 77] width 206 height 24
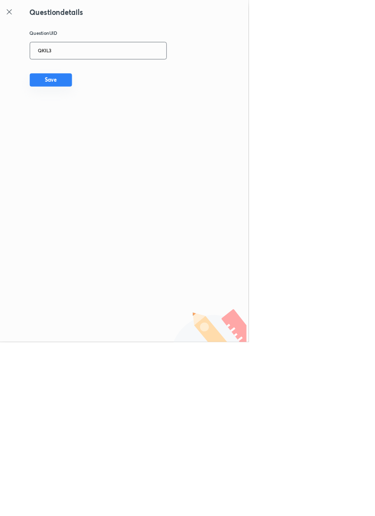
type input "QKIL3"
click at [106, 118] on button "Save" at bounding box center [77, 121] width 64 height 20
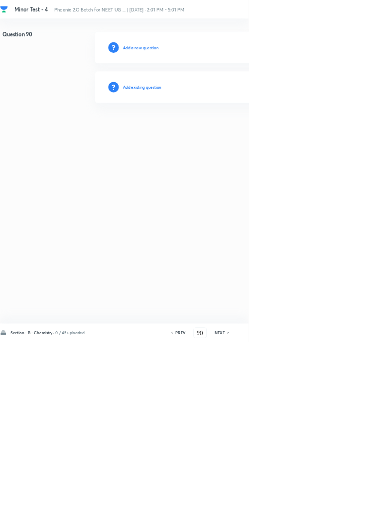
click at [238, 118] on div "Add existing question" at bounding box center [354, 132] width 422 height 48
click at [222, 127] on h6 "Add existing question" at bounding box center [214, 131] width 58 height 9
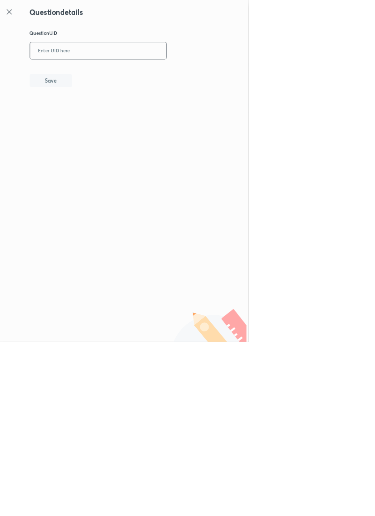
click at [138, 72] on input "text" at bounding box center [148, 77] width 206 height 24
click at [18, 15] on icon at bounding box center [14, 18] width 12 height 12
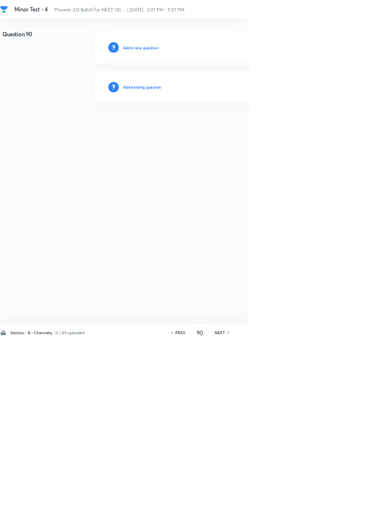
click at [227, 130] on h6 "Add existing question" at bounding box center [214, 131] width 58 height 9
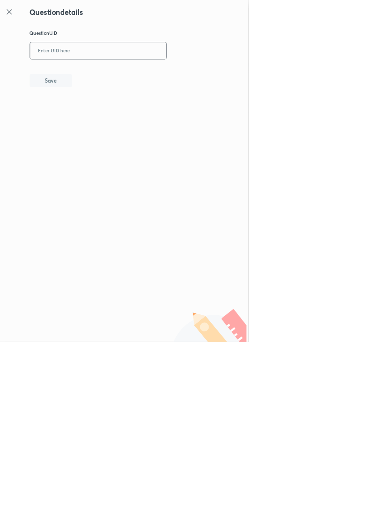
click at [125, 72] on input "text" at bounding box center [148, 77] width 206 height 24
type input "UCMY4"
click at [99, 118] on button "Save" at bounding box center [77, 121] width 64 height 20
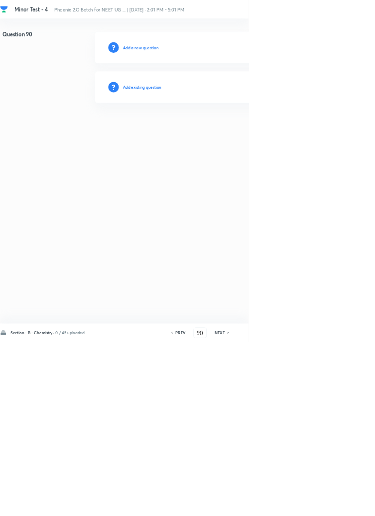
click at [239, 130] on h6 "Add existing question" at bounding box center [214, 131] width 58 height 9
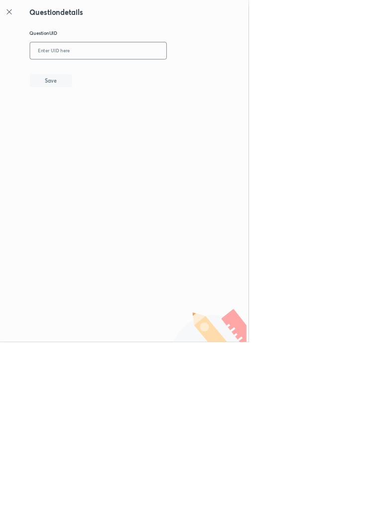
click at [143, 75] on input "text" at bounding box center [148, 77] width 206 height 24
type input "OACWV"
click at [102, 124] on button "Save" at bounding box center [77, 121] width 64 height 20
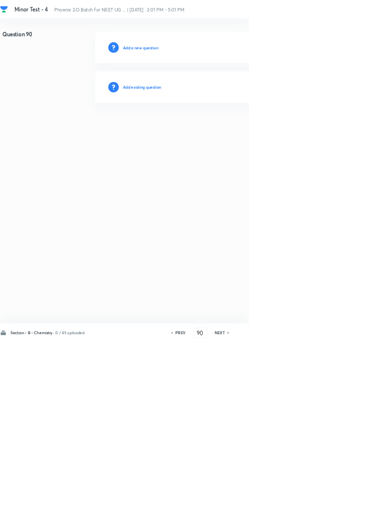
click at [226, 132] on h6 "Add existing question" at bounding box center [214, 131] width 58 height 9
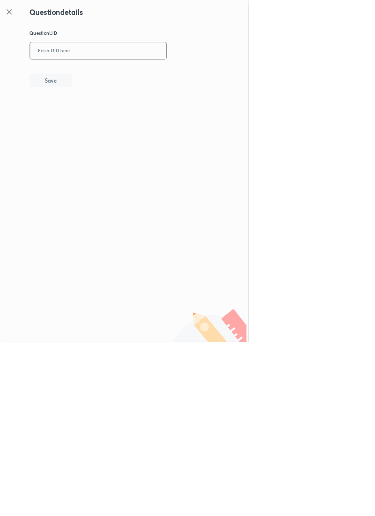
click at [165, 74] on input "text" at bounding box center [148, 77] width 206 height 24
type input "BDIWP"
click at [102, 125] on button "Save" at bounding box center [77, 121] width 64 height 20
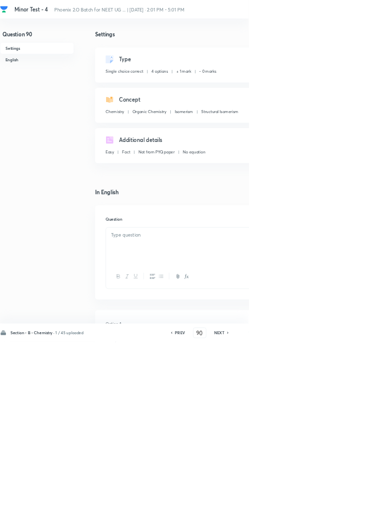
checkbox input "true"
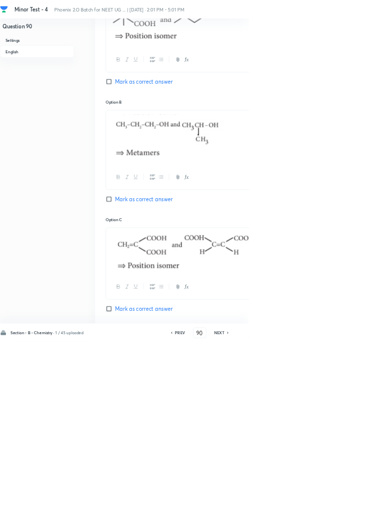
scroll to position [539, 0]
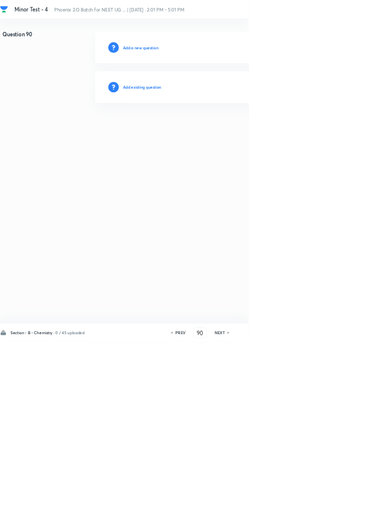
scroll to position [0, 0]
click at [224, 132] on h6 "Add existing question" at bounding box center [214, 131] width 58 height 9
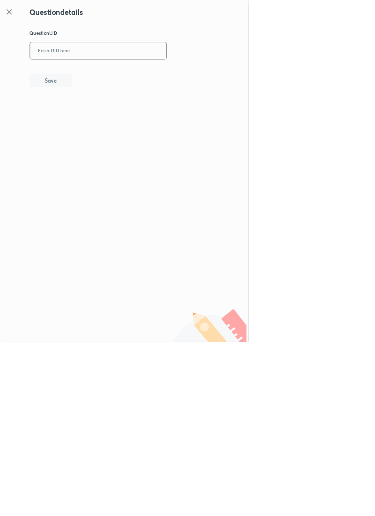
click at [174, 80] on input "text" at bounding box center [148, 77] width 206 height 24
type input "BA01P"
click at [95, 118] on button "Save" at bounding box center [77, 121] width 64 height 20
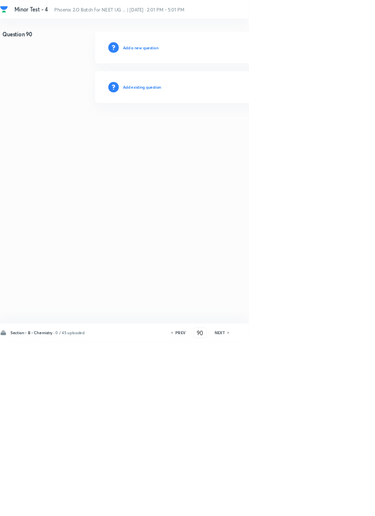
click at [239, 132] on h6 "Add existing question" at bounding box center [214, 131] width 58 height 9
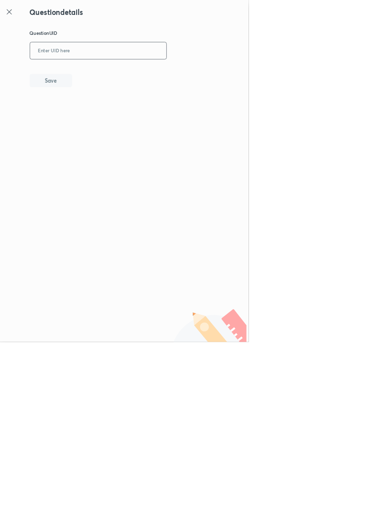
click at [155, 74] on input "text" at bounding box center [148, 77] width 206 height 24
type input "H8KMG"
click at [99, 121] on button "Save" at bounding box center [77, 121] width 64 height 20
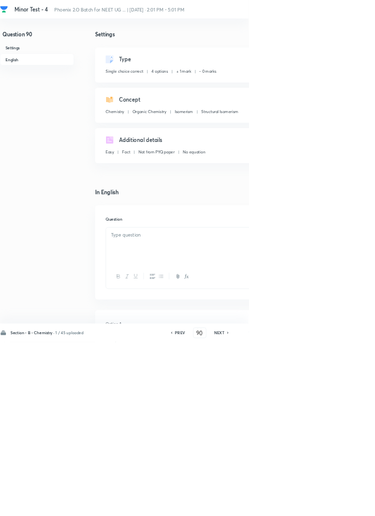
checkbox input "true"
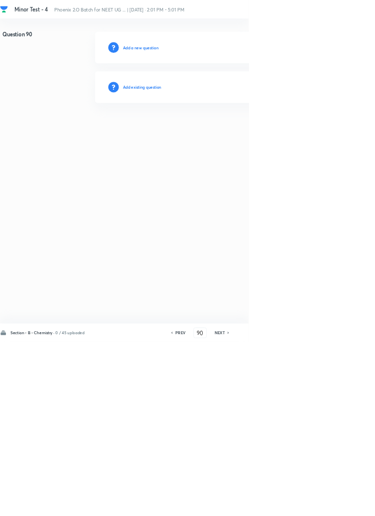
click at [241, 130] on h6 "Add existing question" at bounding box center [214, 131] width 58 height 9
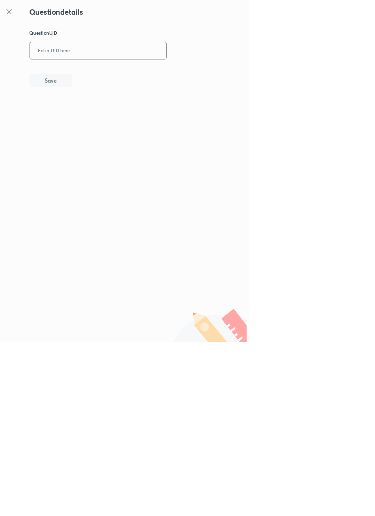
click at [149, 76] on input "text" at bounding box center [148, 77] width 206 height 24
type input "QT9CG"
click at [103, 113] on button "Save" at bounding box center [77, 121] width 64 height 20
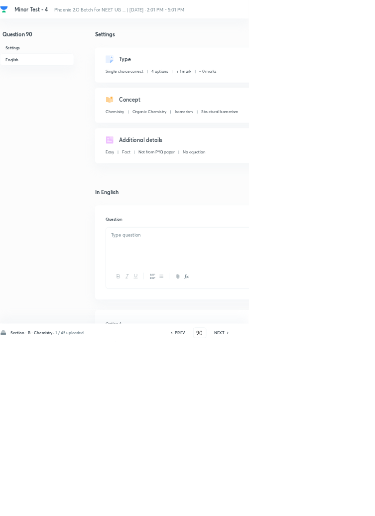
checkbox input "true"
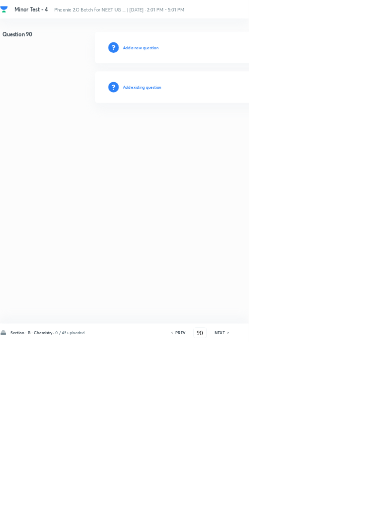
click at [228, 133] on h6 "Add existing question" at bounding box center [214, 131] width 58 height 9
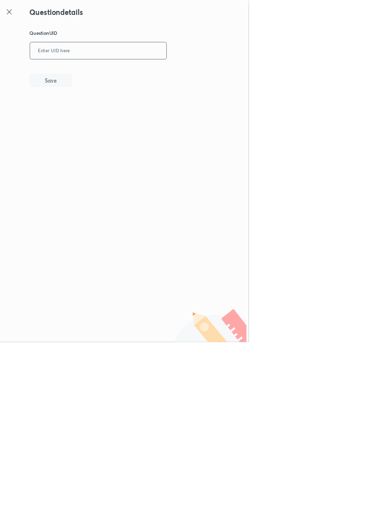
click at [129, 75] on input "text" at bounding box center [148, 77] width 206 height 24
type input "ZIE5F"
click at [98, 125] on button "Save" at bounding box center [77, 121] width 64 height 20
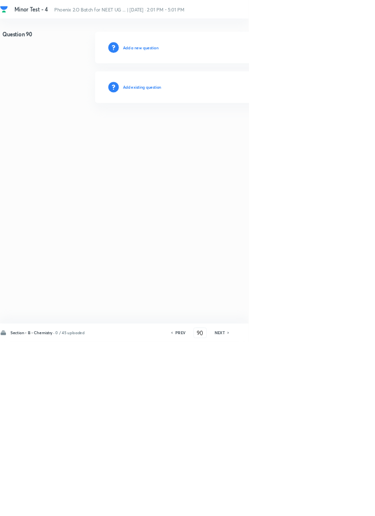
click at [225, 135] on h6 "Add existing question" at bounding box center [214, 131] width 58 height 9
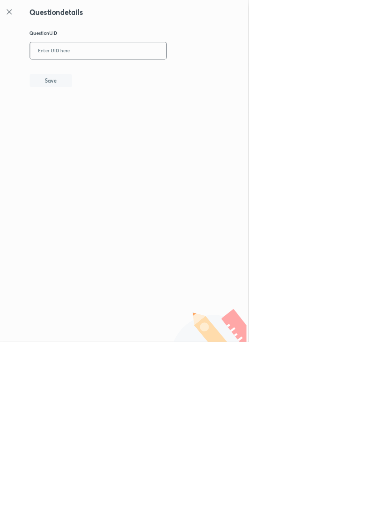
click at [142, 75] on input "text" at bounding box center [148, 77] width 206 height 24
type input "S81B3"
click at [100, 115] on button "Save" at bounding box center [77, 121] width 64 height 20
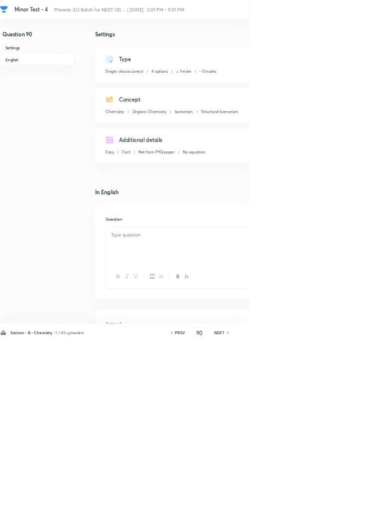
checkbox input "true"
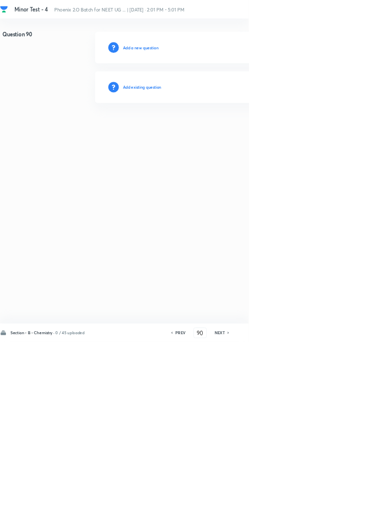
click at [225, 134] on h6 "Add existing question" at bounding box center [214, 131] width 58 height 9
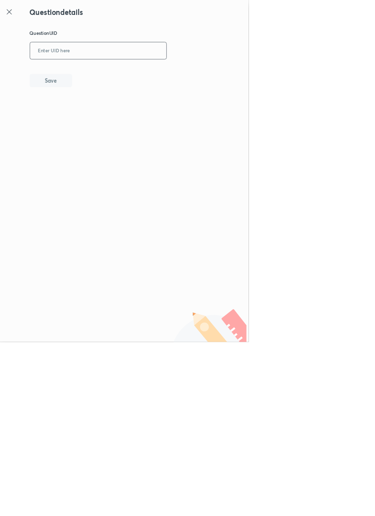
click at [144, 67] on input "text" at bounding box center [148, 77] width 206 height 24
type input "YGSBB"
click at [101, 115] on button "Save" at bounding box center [77, 121] width 64 height 20
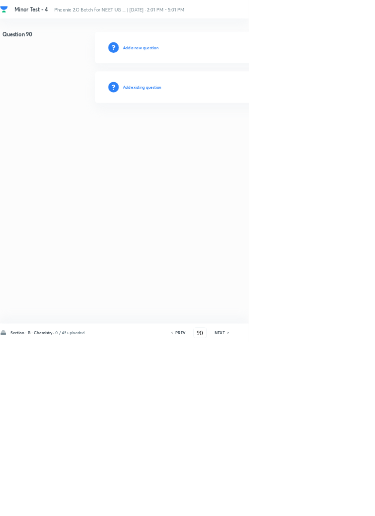
click at [231, 135] on h6 "Add existing question" at bounding box center [214, 131] width 58 height 9
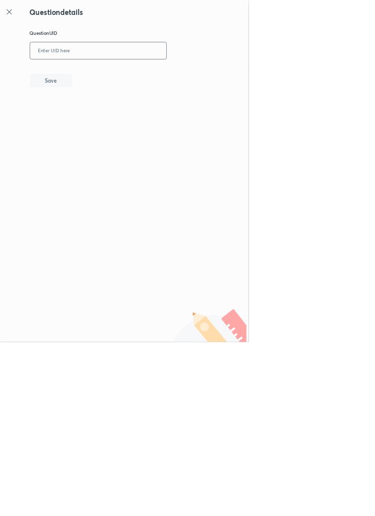
click at [163, 81] on input "text" at bounding box center [148, 77] width 206 height 24
click at [95, 119] on button "Save" at bounding box center [77, 121] width 64 height 20
click at [88, 76] on input "9JBLB" at bounding box center [148, 77] width 206 height 24
type input "9J8LB"
click at [103, 118] on button "Save" at bounding box center [77, 121] width 64 height 20
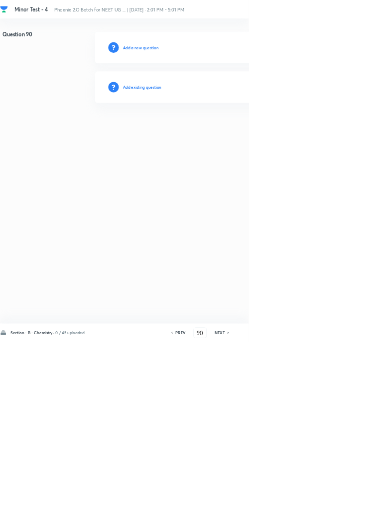
click at [229, 132] on h6 "Add existing question" at bounding box center [214, 131] width 58 height 9
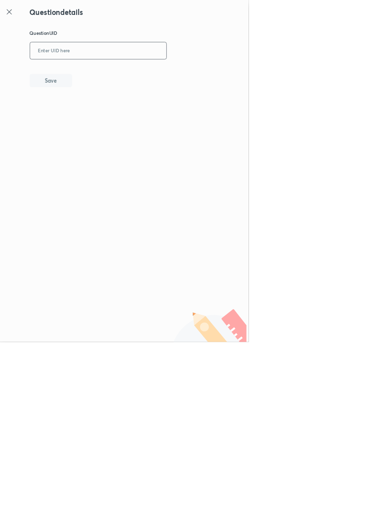
click at [138, 75] on input "text" at bounding box center [148, 77] width 206 height 24
type input "1P1E1"
click at [101, 116] on button "Save" at bounding box center [77, 121] width 64 height 20
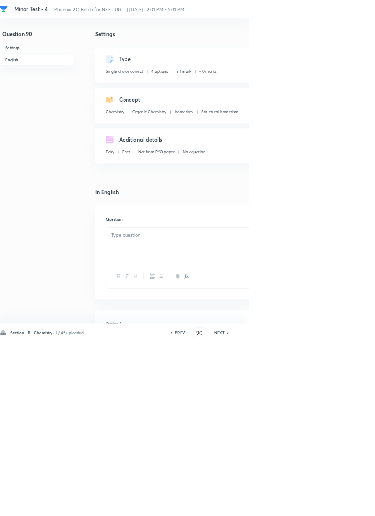
checkbox input "true"
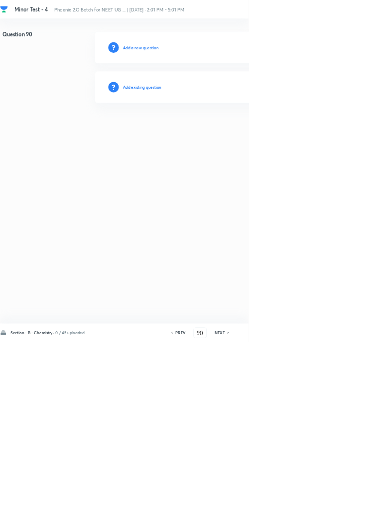
click at [234, 134] on h6 "Add existing question" at bounding box center [214, 131] width 58 height 9
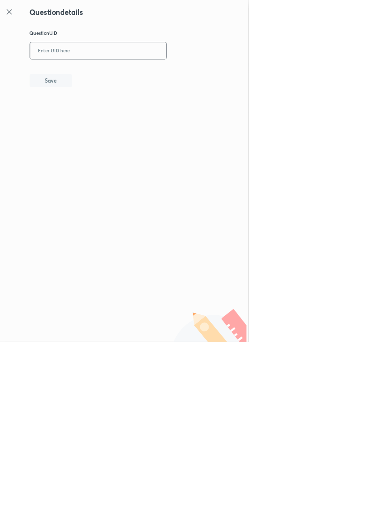
click at [149, 75] on input "text" at bounding box center [148, 77] width 206 height 24
click at [104, 120] on button "Save" at bounding box center [77, 121] width 64 height 20
click at [127, 75] on input "TKIF" at bounding box center [148, 77] width 206 height 24
type input "TKIFT"
click at [98, 122] on button "Save" at bounding box center [77, 121] width 64 height 20
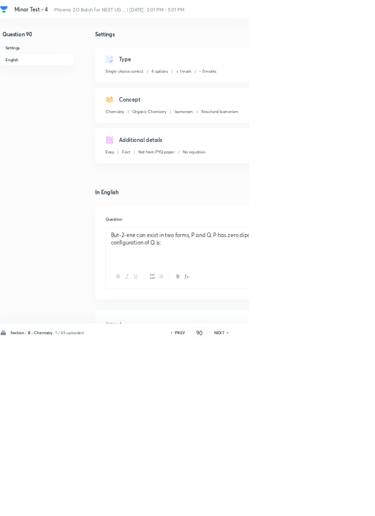
click at [272, 506] on h6 "PREV" at bounding box center [271, 501] width 15 height 9
type input "89"
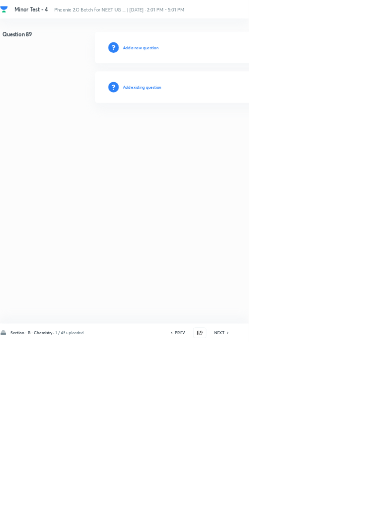
click at [232, 131] on h6 "Add existing question" at bounding box center [214, 131] width 58 height 9
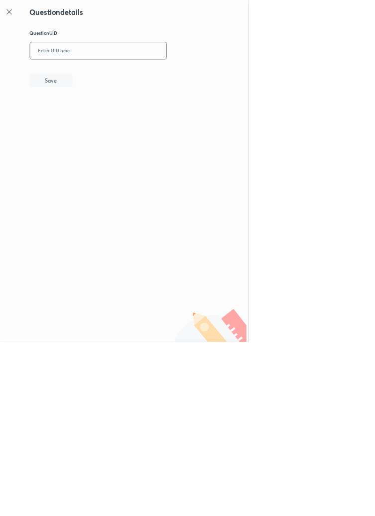
click at [134, 73] on input "text" at bounding box center [148, 77] width 206 height 24
type input "BTUQP"
click at [100, 122] on button "Save" at bounding box center [77, 121] width 64 height 20
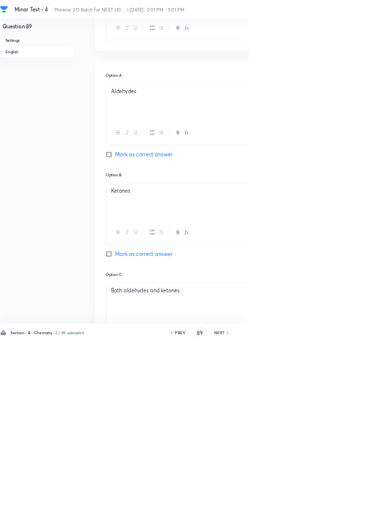
scroll to position [475, 0]
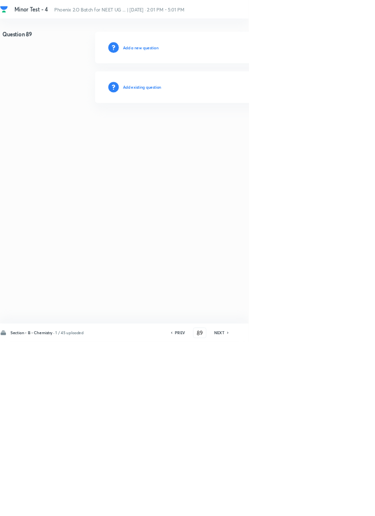
click at [210, 132] on h6 "Add existing question" at bounding box center [214, 131] width 58 height 9
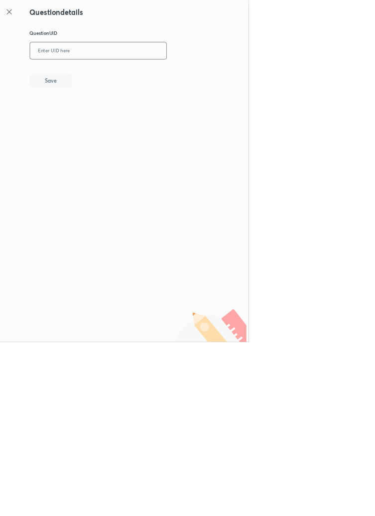
click at [142, 73] on input "text" at bounding box center [148, 77] width 206 height 24
type input "EETVM"
click at [94, 116] on button "Save" at bounding box center [77, 121] width 64 height 20
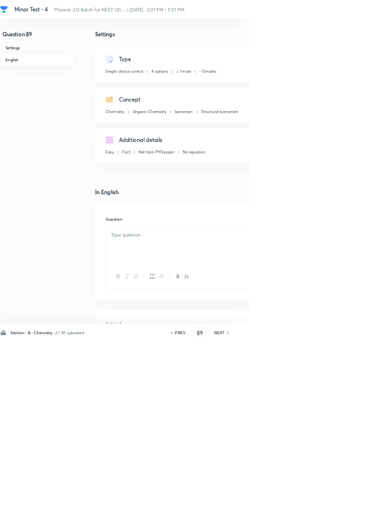
checkbox input "true"
click at [273, 506] on h6 "PREV" at bounding box center [271, 501] width 15 height 9
type input "88"
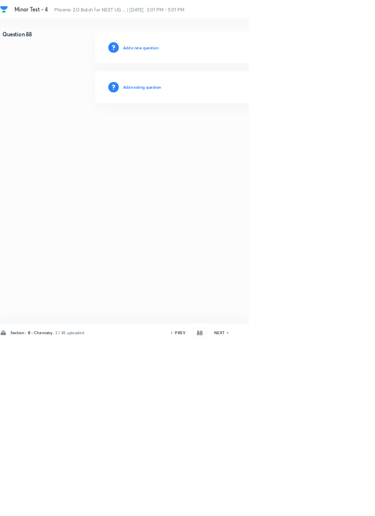
click at [229, 127] on h6 "Add existing question" at bounding box center [214, 131] width 58 height 9
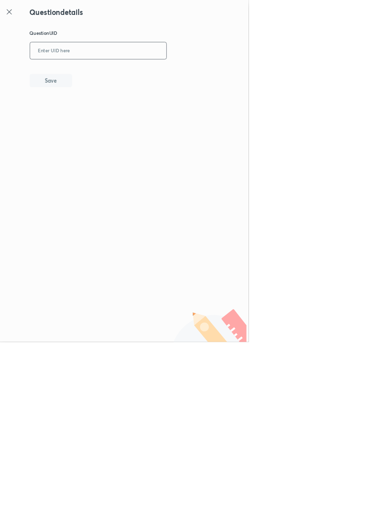
click at [128, 73] on input "text" at bounding box center [148, 77] width 206 height 24
type input "Y2GQE"
click at [105, 122] on button "Save" at bounding box center [77, 121] width 64 height 20
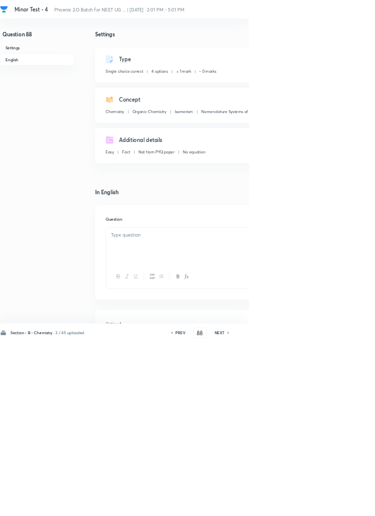
checkbox input "true"
click at [271, 506] on h6 "PREV" at bounding box center [271, 501] width 15 height 9
type input "87"
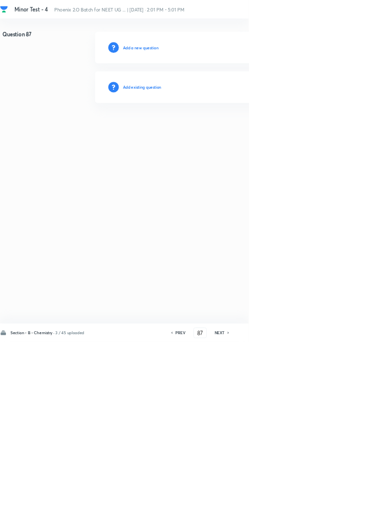
click at [236, 134] on h6 "Add existing question" at bounding box center [214, 131] width 58 height 9
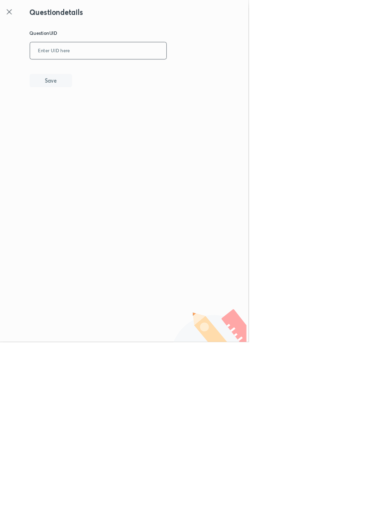
click at [166, 73] on input "text" at bounding box center [148, 77] width 206 height 24
type input "MAUFE"
click at [100, 114] on button "Save" at bounding box center [77, 121] width 64 height 20
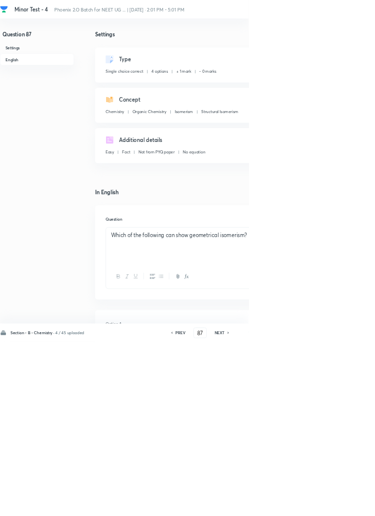
click at [277, 506] on h6 "PREV" at bounding box center [271, 501] width 15 height 9
type input "86"
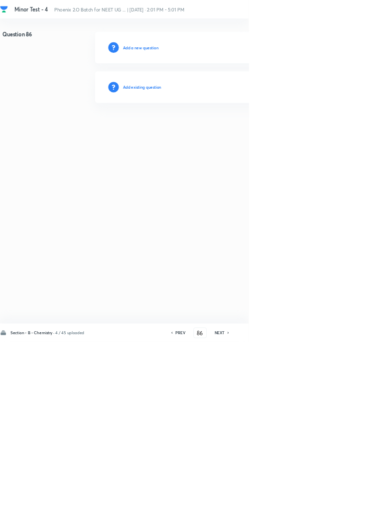
click at [233, 134] on h6 "Add existing question" at bounding box center [214, 131] width 58 height 9
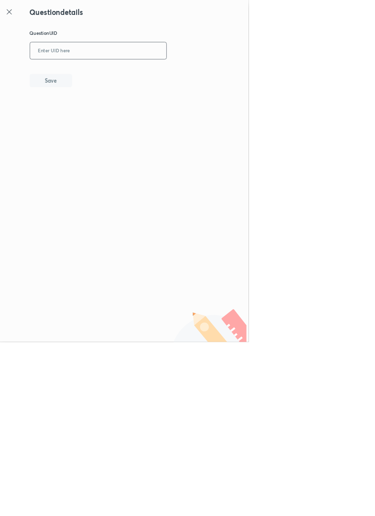
click at [173, 73] on input "text" at bounding box center [148, 77] width 206 height 24
type input "P0Z6R"
click at [99, 119] on button "Save" at bounding box center [77, 121] width 64 height 20
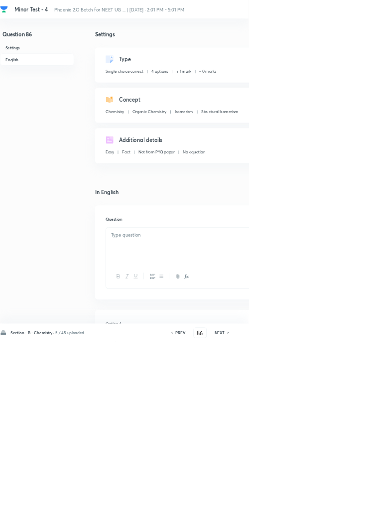
checkbox input "true"
click at [269, 506] on h6 "PREV" at bounding box center [271, 501] width 15 height 9
type input "85"
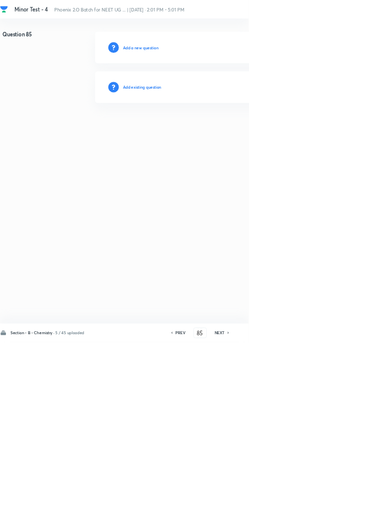
click at [232, 132] on h6 "Add existing question" at bounding box center [214, 131] width 58 height 9
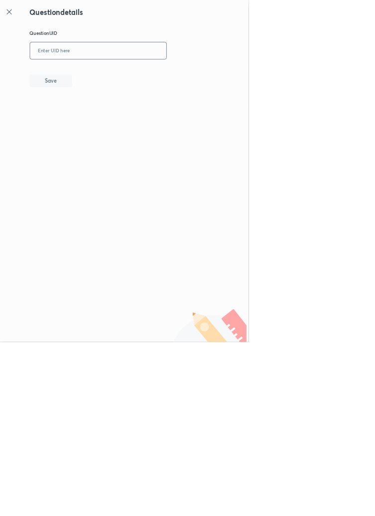
click at [163, 73] on input "text" at bounding box center [148, 77] width 206 height 24
click at [94, 119] on button "Save" at bounding box center [77, 121] width 64 height 20
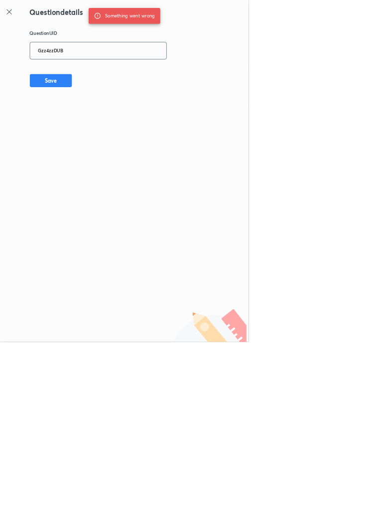
click at [126, 78] on input "Gzz4zzDUB" at bounding box center [148, 77] width 206 height 24
type input "G"
type input "G4DUB"
click at [91, 121] on button "Save" at bounding box center [77, 121] width 64 height 20
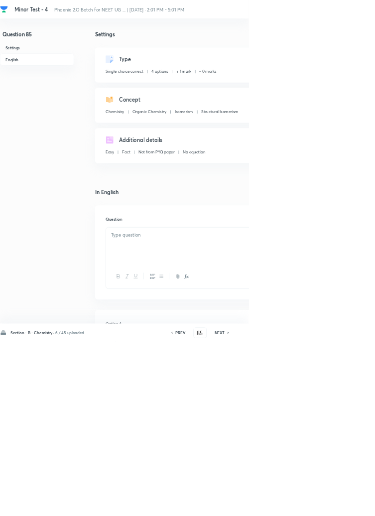
checkbox input "true"
click at [271, 506] on h6 "PREV" at bounding box center [271, 501] width 15 height 9
type input "84"
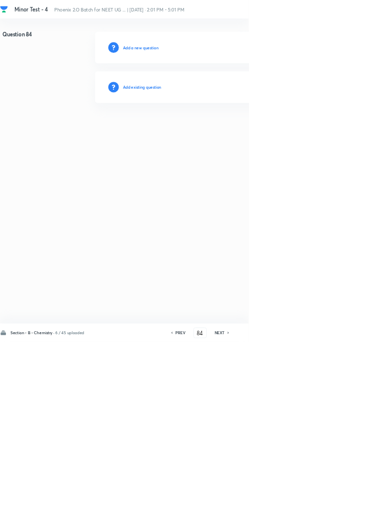
click at [243, 131] on h6 "Add existing question" at bounding box center [214, 131] width 58 height 9
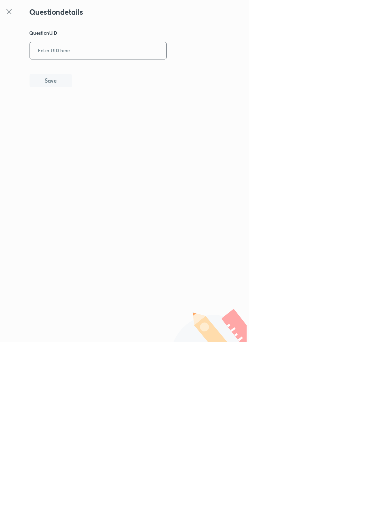
click at [137, 74] on input "text" at bounding box center [148, 77] width 206 height 24
type input "6Q3QR"
click at [94, 128] on button "Save" at bounding box center [77, 121] width 64 height 20
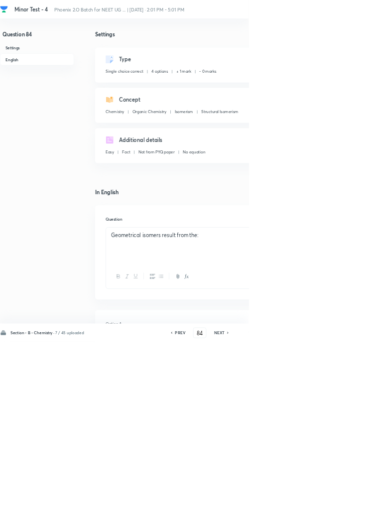
click at [272, 506] on h6 "PREV" at bounding box center [271, 501] width 15 height 9
type input "83"
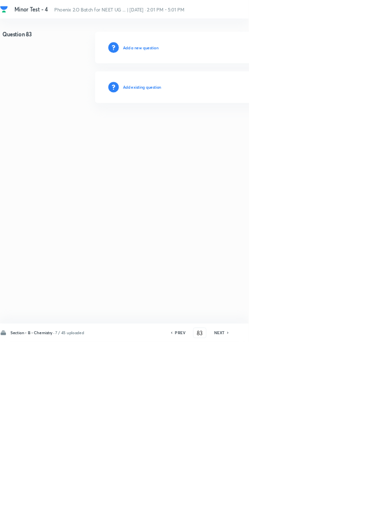
click at [231, 128] on h6 "Add existing question" at bounding box center [214, 131] width 58 height 9
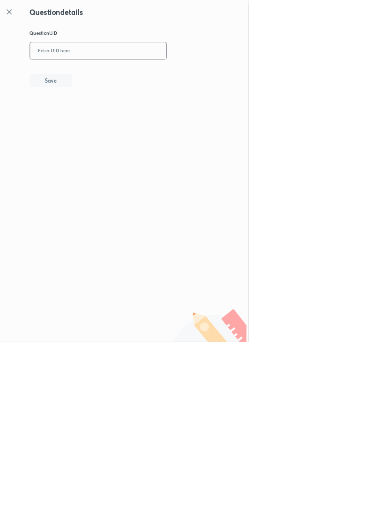
click at [132, 74] on input "text" at bounding box center [148, 77] width 206 height 24
type input "MGANS"
click at [96, 119] on button "Save" at bounding box center [77, 121] width 64 height 20
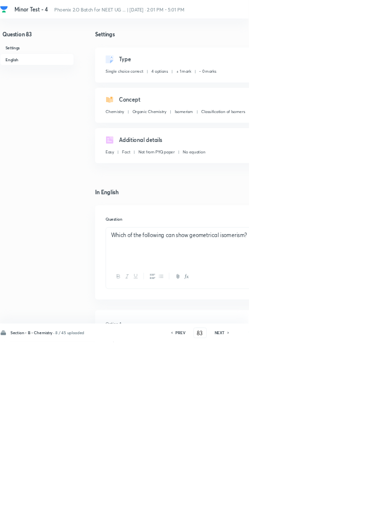
click at [274, 506] on h6 "PREV" at bounding box center [271, 501] width 15 height 9
type input "82"
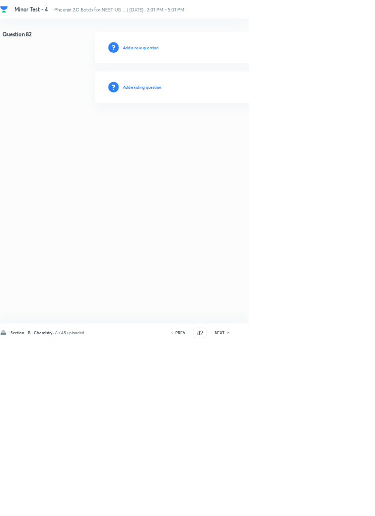
click at [232, 134] on h6 "Add existing question" at bounding box center [214, 131] width 58 height 9
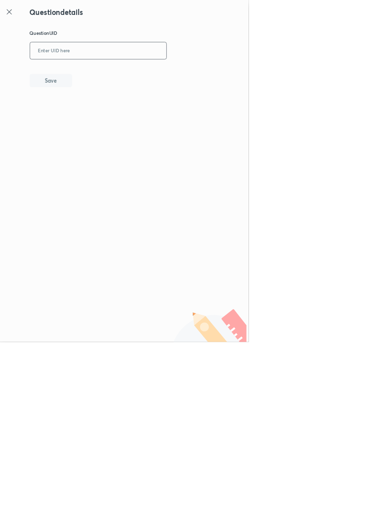
click at [163, 76] on input "text" at bounding box center [148, 77] width 206 height 24
type input "C0BRN"
click at [99, 125] on button "Save" at bounding box center [77, 121] width 64 height 20
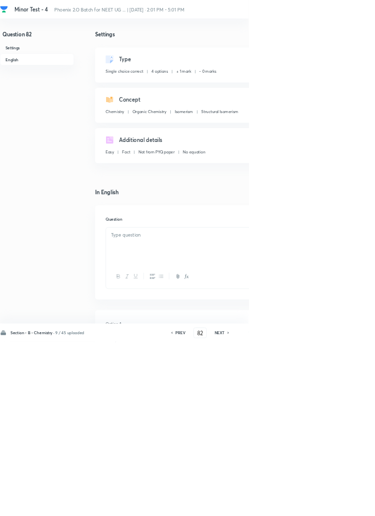
checkbox input "true"
click at [260, 504] on icon at bounding box center [258, 501] width 3 height 5
type input "81"
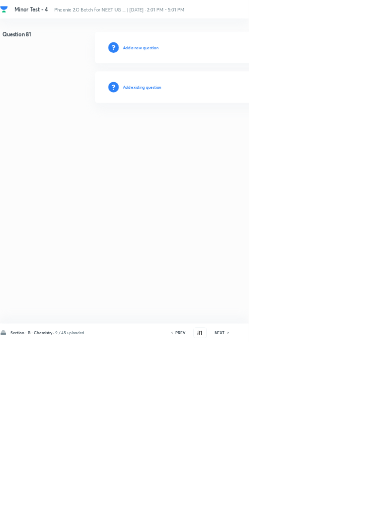
click at [224, 132] on h6 "Add existing question" at bounding box center [214, 131] width 58 height 9
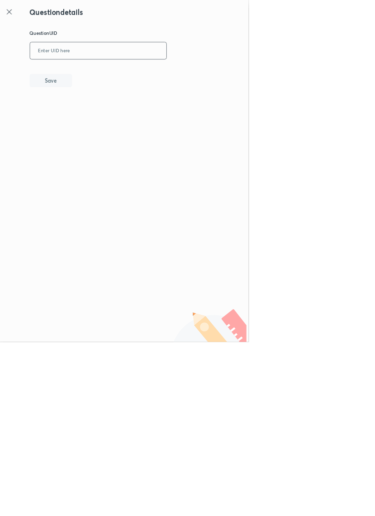
click at [137, 80] on input "text" at bounding box center [148, 77] width 206 height 24
type input "GDOCY"
click at [95, 120] on button "Save" at bounding box center [77, 121] width 64 height 20
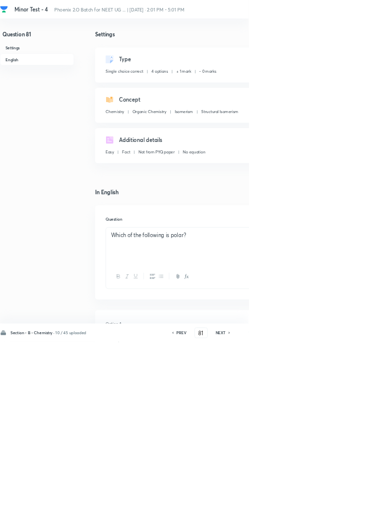
click at [270, 506] on h6 "PREV" at bounding box center [273, 501] width 15 height 9
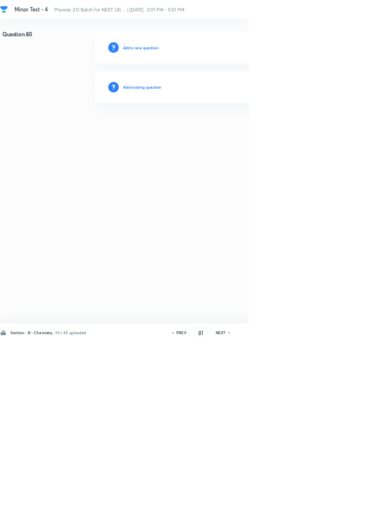
type input "80"
click at [225, 130] on h6 "Add existing question" at bounding box center [214, 131] width 58 height 9
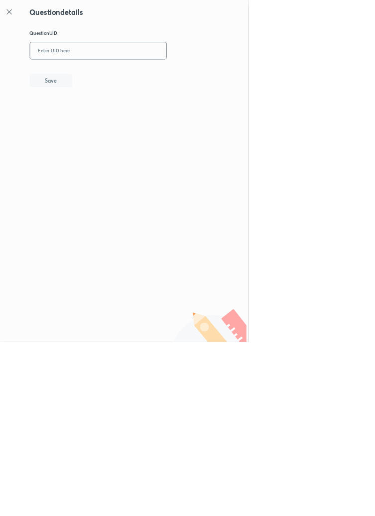
click at [132, 73] on input "text" at bounding box center [148, 77] width 206 height 24
type input "OCMUL"
click at [94, 115] on button "Save" at bounding box center [77, 121] width 64 height 20
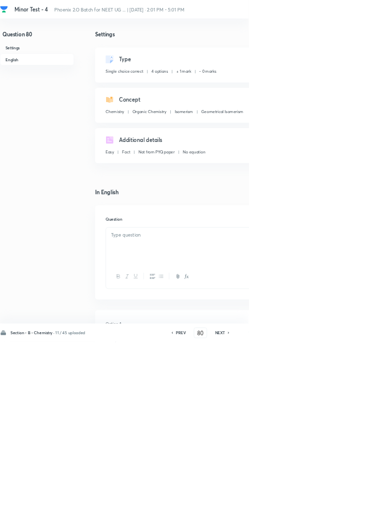
checkbox input "true"
click at [276, 506] on h6 "PREV" at bounding box center [272, 501] width 15 height 9
type input "79"
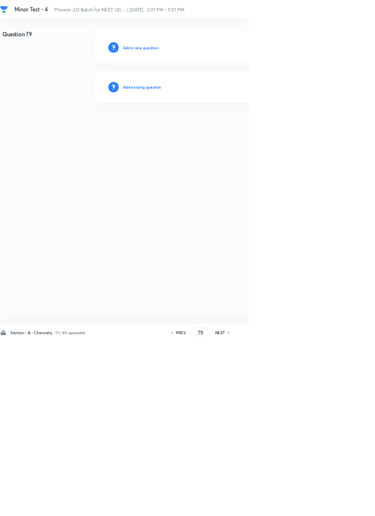
click at [224, 130] on h6 "Add existing question" at bounding box center [214, 131] width 58 height 9
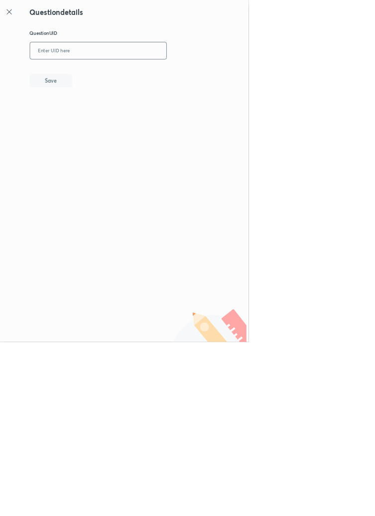
click at [171, 74] on input "text" at bounding box center [148, 77] width 206 height 24
type input "NQOSO"
click at [102, 119] on button "Save" at bounding box center [77, 121] width 64 height 20
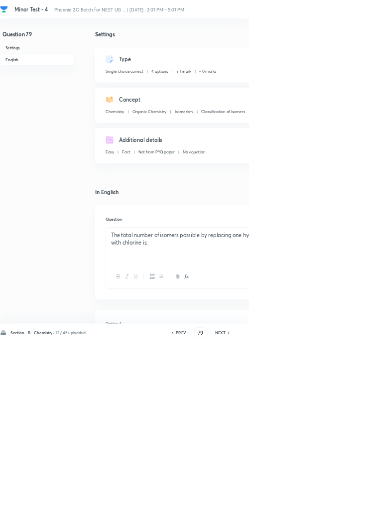
click at [278, 506] on h6 "PREV" at bounding box center [272, 501] width 15 height 9
type input "78"
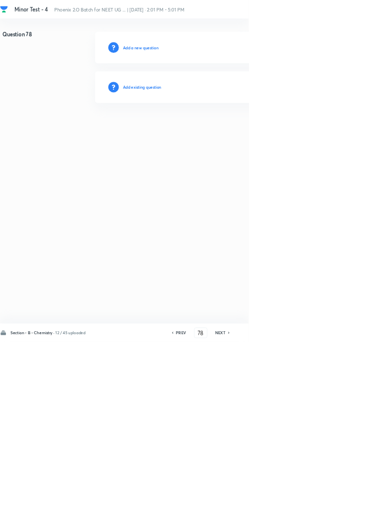
click at [229, 127] on h6 "Add existing question" at bounding box center [214, 131] width 58 height 9
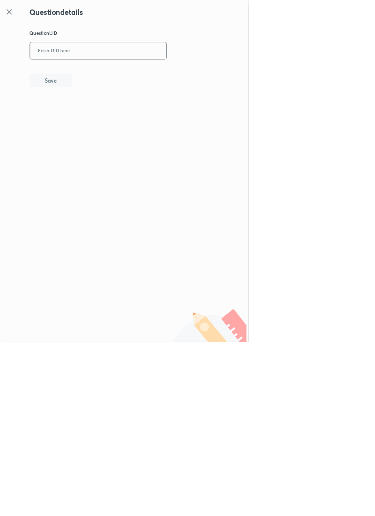
click at [144, 79] on input "text" at bounding box center [148, 77] width 206 height 24
type input "9QF80"
click at [101, 116] on button "Save" at bounding box center [77, 121] width 64 height 20
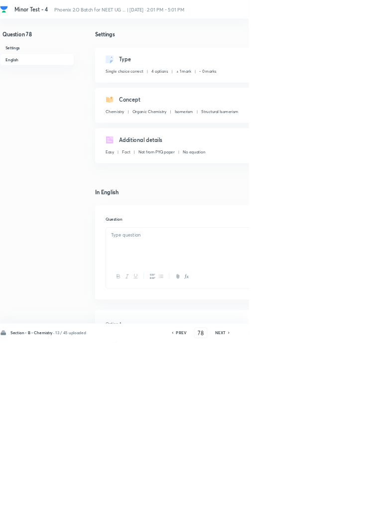
checkbox input "true"
click at [274, 506] on h6 "PREV" at bounding box center [272, 501] width 15 height 9
type input "77"
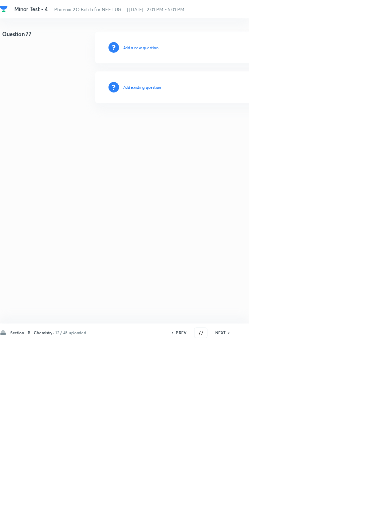
click at [227, 128] on h6 "Add existing question" at bounding box center [214, 131] width 58 height 9
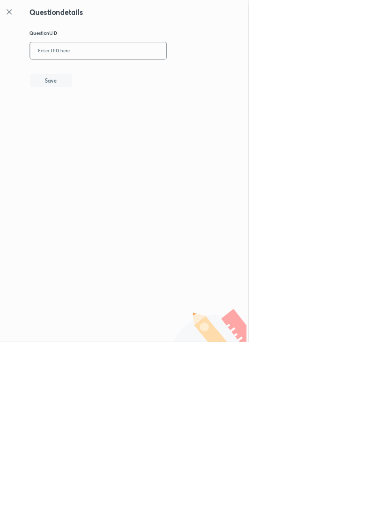
click at [164, 73] on input "text" at bounding box center [148, 77] width 206 height 24
type input "TEJED"
click at [102, 122] on button "Save" at bounding box center [77, 121] width 64 height 20
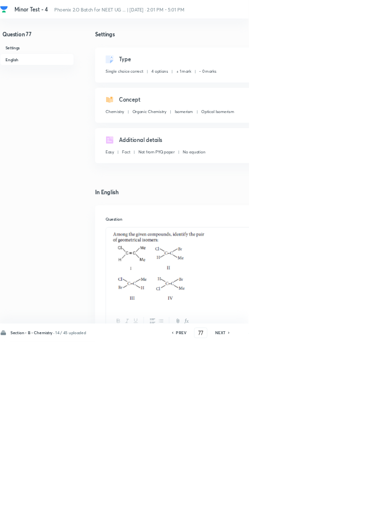
click at [276, 506] on h6 "PREV" at bounding box center [272, 501] width 15 height 9
type input "76"
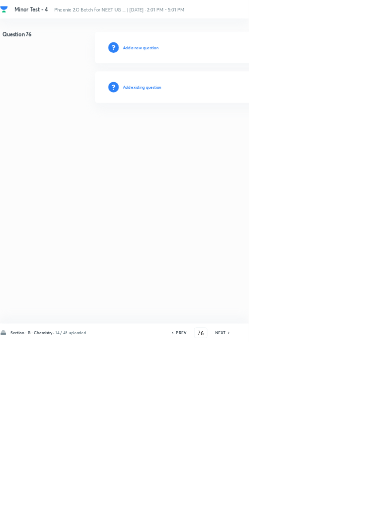
click at [234, 134] on h6 "Add existing question" at bounding box center [214, 131] width 58 height 9
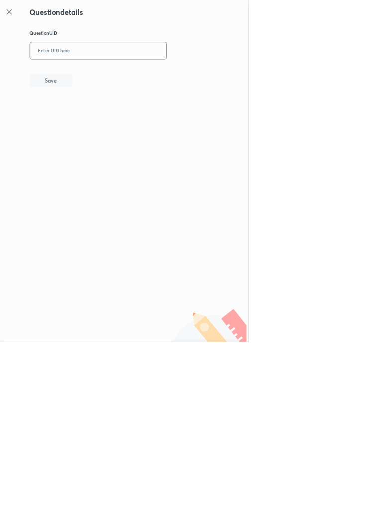
click at [158, 72] on input "text" at bounding box center [148, 77] width 206 height 24
type input "NG6NQ"
click at [101, 113] on button "Save" at bounding box center [77, 121] width 64 height 20
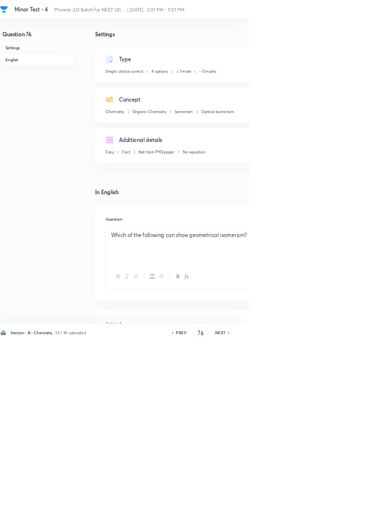
click at [273, 506] on h6 "PREV" at bounding box center [272, 501] width 15 height 9
type input "75"
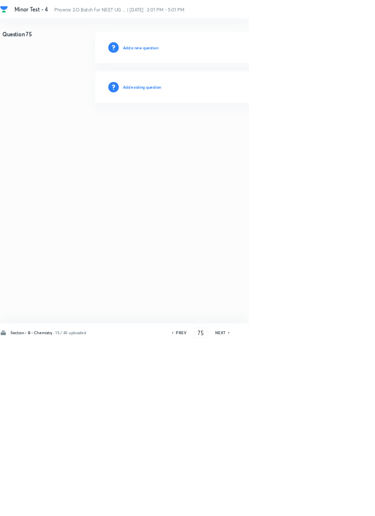
click at [220, 134] on h6 "Add existing question" at bounding box center [214, 131] width 58 height 9
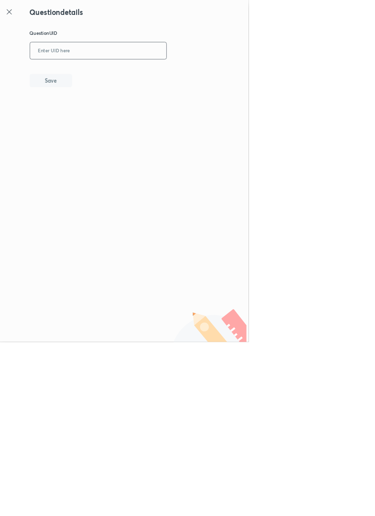
click at [184, 73] on input "text" at bounding box center [148, 77] width 206 height 24
type input "SIBY8"
click at [100, 112] on button "Save" at bounding box center [77, 121] width 64 height 20
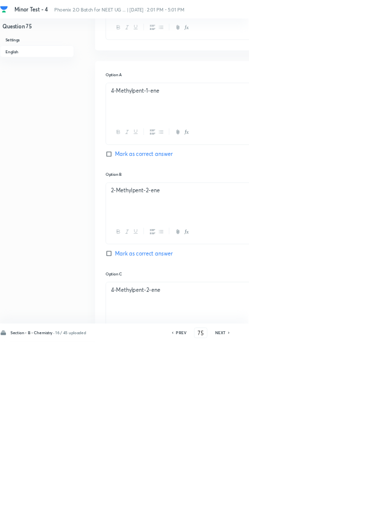
scroll to position [475, 0]
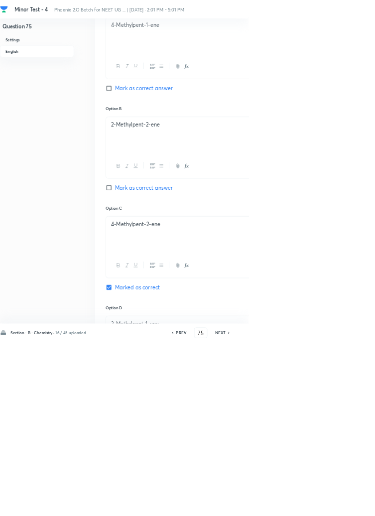
click at [271, 515] on div "Section - B - Chemistry · 16 / 45 uploaded PREV 75 ​ NEXT Remove Save" at bounding box center [283, 502] width 566 height 28
click at [276, 506] on h6 "PREV" at bounding box center [272, 501] width 15 height 9
type input "74"
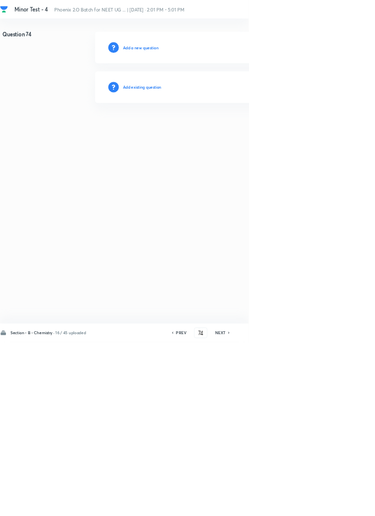
scroll to position [0, 0]
click at [239, 131] on h6 "Add existing question" at bounding box center [214, 131] width 58 height 9
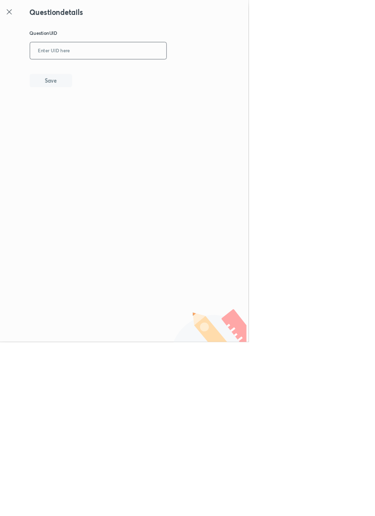
click at [150, 75] on input "text" at bounding box center [148, 77] width 206 height 24
type input "H5T2C"
click at [96, 116] on button "Save" at bounding box center [77, 121] width 64 height 20
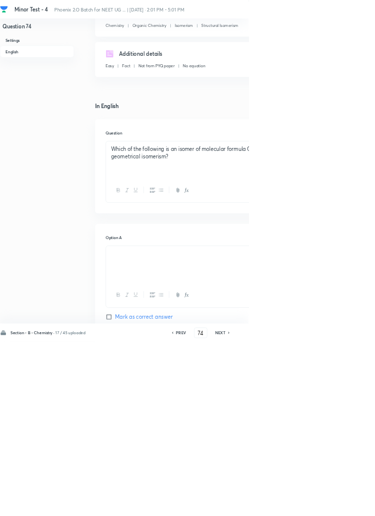
scroll to position [475, 0]
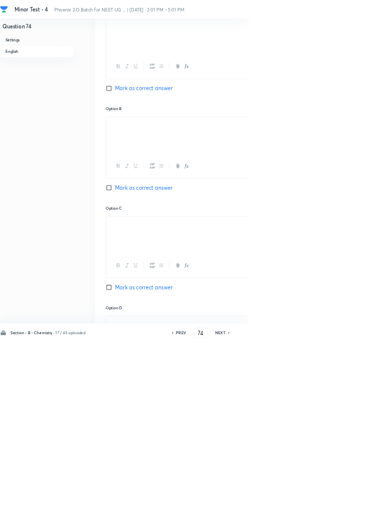
click at [272, 506] on h6 "PREV" at bounding box center [272, 501] width 15 height 9
type input "73"
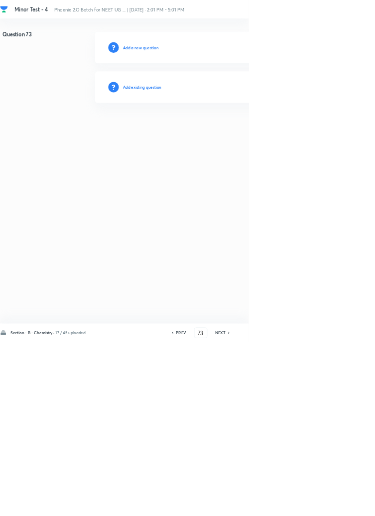
scroll to position [0, 0]
click at [231, 135] on h6 "Add existing question" at bounding box center [214, 131] width 58 height 9
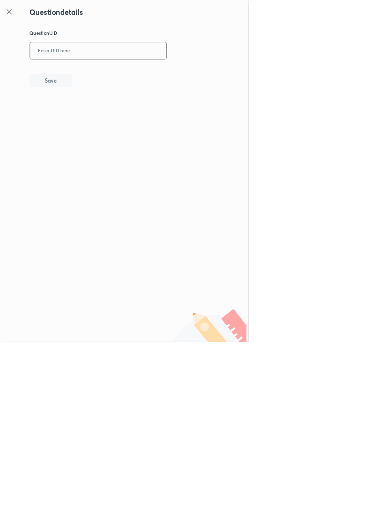
click at [158, 74] on input "text" at bounding box center [148, 77] width 206 height 24
type input "4"
click at [17, 19] on icon at bounding box center [14, 18] width 12 height 12
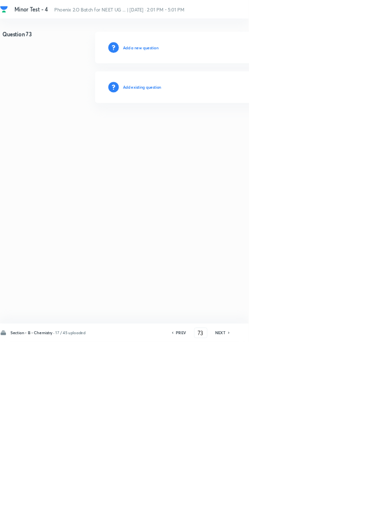
click at [226, 128] on h6 "Add existing question" at bounding box center [214, 131] width 58 height 9
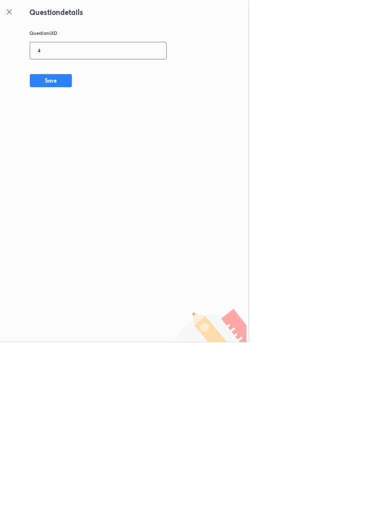
click at [132, 72] on input "4" at bounding box center [148, 77] width 206 height 24
click at [93, 118] on button "Save" at bounding box center [77, 121] width 64 height 20
click at [134, 74] on input "44Z9MG" at bounding box center [148, 77] width 206 height 24
type input "4"
type input "4Z9MG"
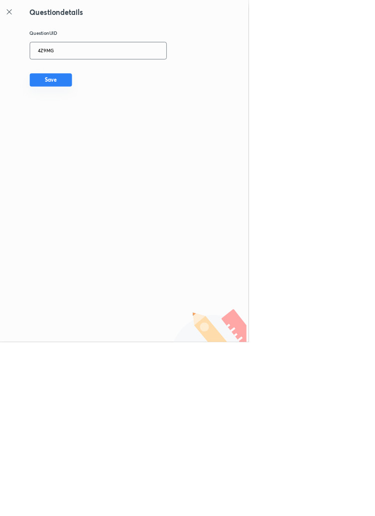
click at [106, 120] on button "Save" at bounding box center [77, 121] width 64 height 20
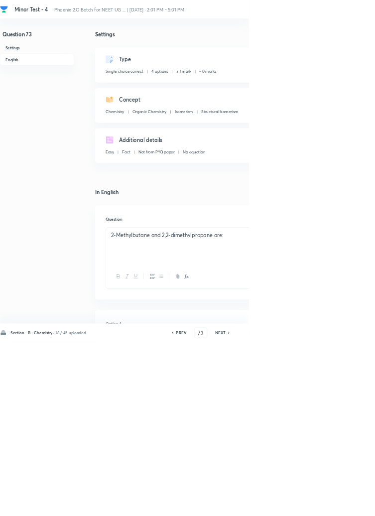
click at [346, 504] on icon at bounding box center [345, 501] width 3 height 5
type input "74"
checkbox input "false"
checkbox input "true"
click at [275, 506] on h6 "PREV" at bounding box center [272, 501] width 15 height 9
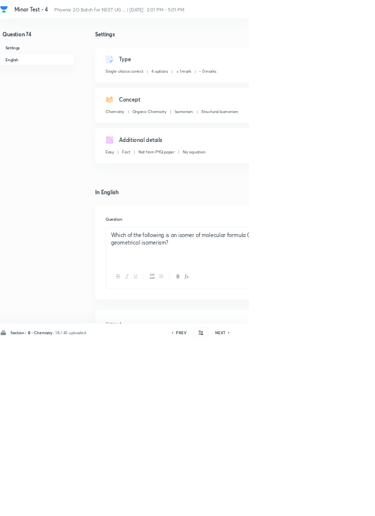
type input "73"
checkbox input "false"
checkbox input "true"
click at [276, 506] on h6 "PREV" at bounding box center [272, 501] width 15 height 9
type input "72"
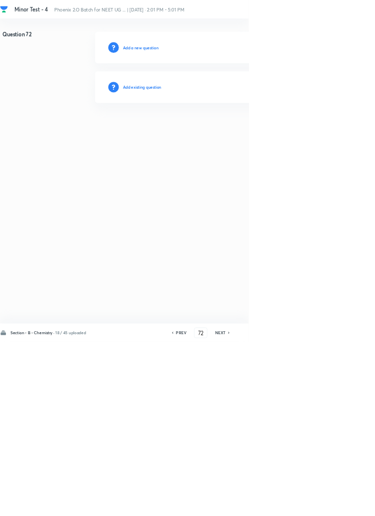
click at [223, 146] on div "Add existing question" at bounding box center [354, 132] width 422 height 48
click at [244, 144] on div "Add existing question" at bounding box center [354, 132] width 422 height 48
click at [243, 131] on h6 "Add existing question" at bounding box center [214, 131] width 58 height 9
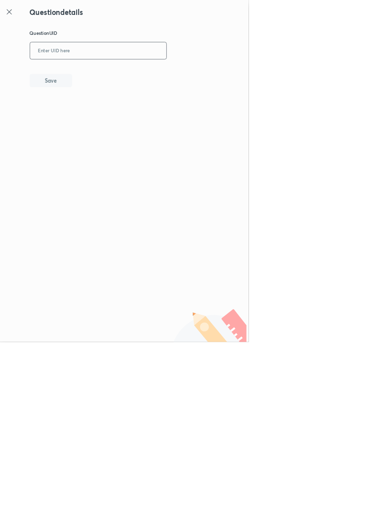
click at [136, 74] on input "text" at bounding box center [148, 77] width 206 height 24
type input "FA4RU"
click at [92, 119] on button "Save" at bounding box center [77, 121] width 64 height 20
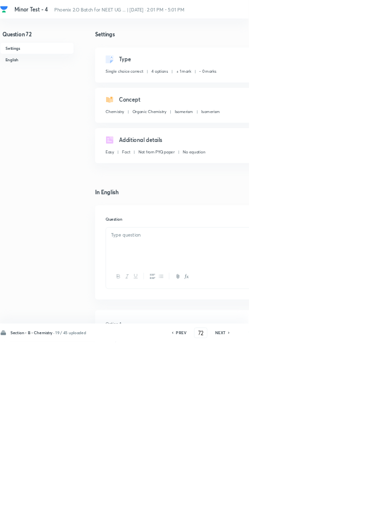
checkbox input "true"
click at [273, 506] on h6 "PREV" at bounding box center [272, 501] width 15 height 9
type input "71"
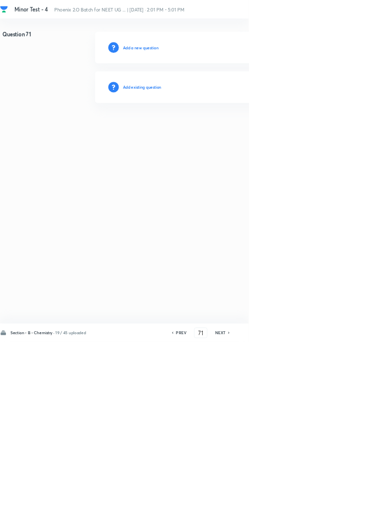
click at [237, 130] on h6 "Add existing question" at bounding box center [214, 131] width 58 height 9
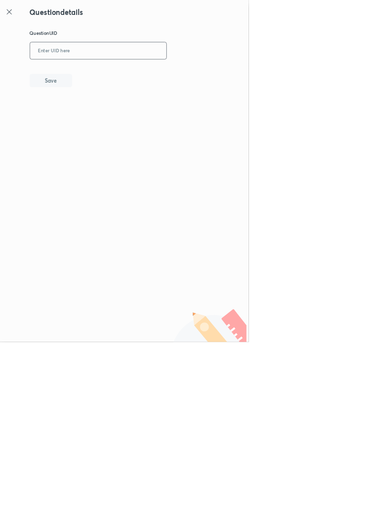
click at [147, 75] on input "text" at bounding box center [148, 77] width 206 height 24
type input "ZMW8Y"
click at [96, 117] on button "Save" at bounding box center [77, 121] width 64 height 20
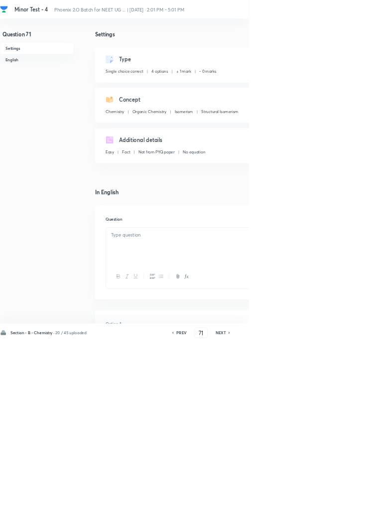
checkbox input "true"
click at [272, 506] on h6 "PREV" at bounding box center [273, 501] width 15 height 9
type input "70"
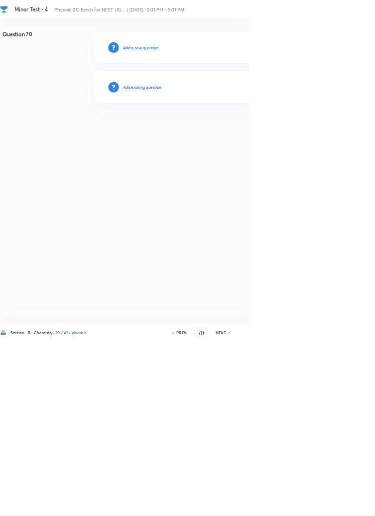
click at [239, 129] on h6 "Add existing question" at bounding box center [214, 131] width 58 height 9
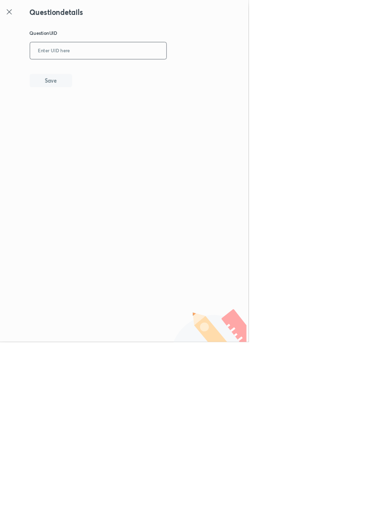
click at [166, 76] on input "text" at bounding box center [148, 77] width 206 height 24
click at [97, 116] on button "Save" at bounding box center [77, 121] width 64 height 20
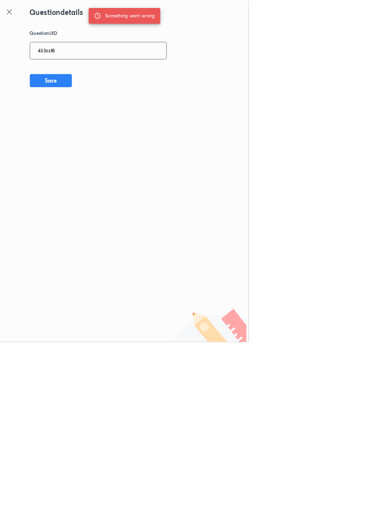
click at [110, 79] on input "433zzIB" at bounding box center [148, 77] width 206 height 24
click at [100, 125] on button "Save" at bounding box center [77, 121] width 64 height 20
click at [83, 74] on input "43IB" at bounding box center [148, 77] width 206 height 24
type input "433IB"
click at [109, 116] on button "Save" at bounding box center [77, 121] width 64 height 20
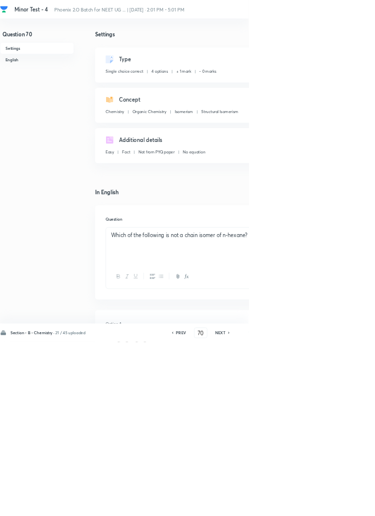
click at [346, 504] on icon at bounding box center [345, 501] width 3 height 5
type input "71"
checkbox input "true"
click at [275, 515] on div "Section - B - Chemistry · 21 / 45 uploaded PREV 71 ​ NEXT Remove Save" at bounding box center [283, 502] width 566 height 28
click at [279, 506] on h6 "PREV" at bounding box center [272, 501] width 15 height 9
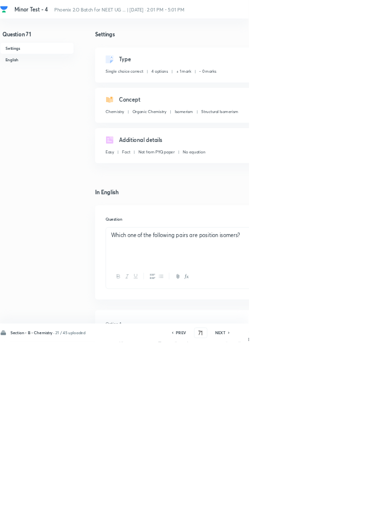
type input "70"
checkbox input "true"
click at [272, 506] on h6 "PREV" at bounding box center [272, 501] width 15 height 9
type input "69"
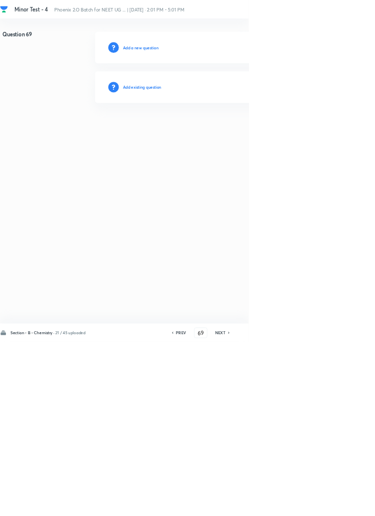
click at [243, 133] on h6 "Add existing question" at bounding box center [214, 131] width 58 height 9
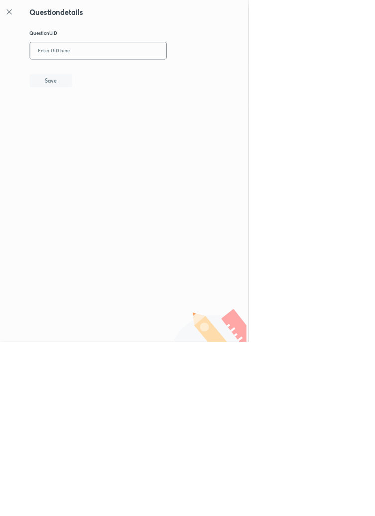
click at [155, 76] on input "text" at bounding box center [148, 77] width 206 height 24
type input "QKIL3"
click at [104, 125] on button "Save" at bounding box center [77, 121] width 64 height 20
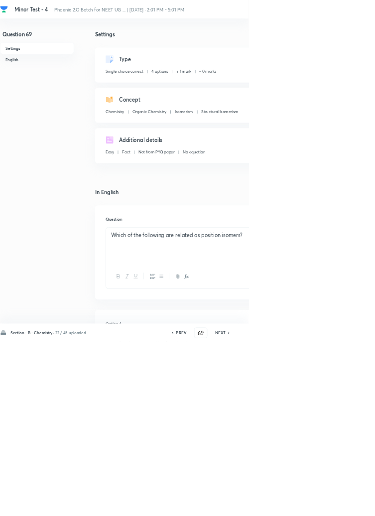
click at [276, 506] on h6 "PREV" at bounding box center [272, 501] width 15 height 9
type input "68"
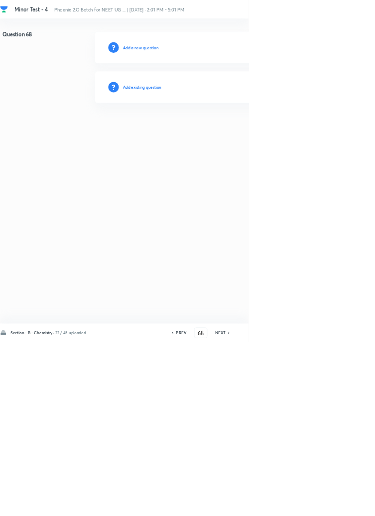
click at [242, 134] on h6 "Add existing question" at bounding box center [214, 131] width 58 height 9
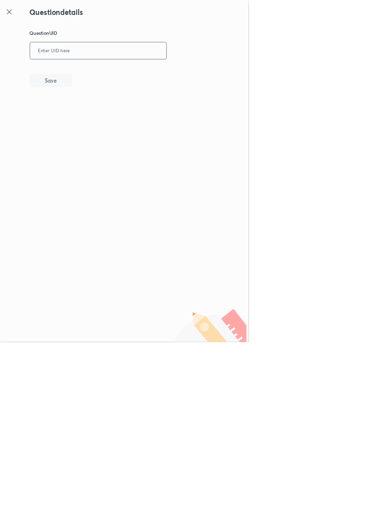
click at [179, 76] on input "text" at bounding box center [148, 77] width 206 height 24
click at [144, 76] on input "UZCUZZCMY4" at bounding box center [148, 77] width 206 height 24
type input "U"
click at [92, 122] on button "Save" at bounding box center [77, 121] width 64 height 20
click at [109, 75] on input "UCMY" at bounding box center [148, 77] width 206 height 24
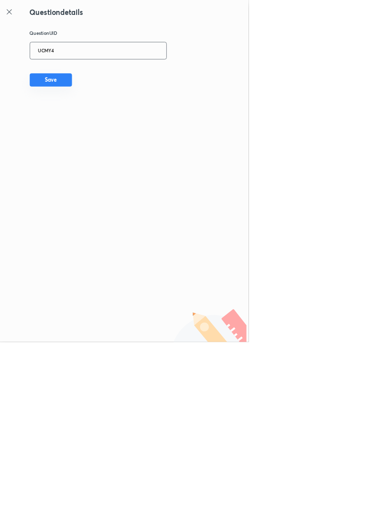
type input "UCMY4"
click at [95, 123] on button "Save" at bounding box center [77, 121] width 64 height 20
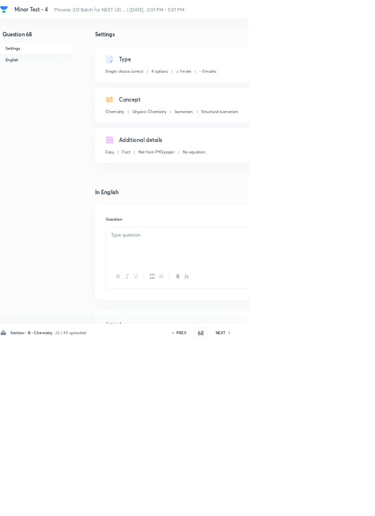
checkbox input "true"
click at [347, 504] on icon at bounding box center [346, 501] width 3 height 5
type input "69"
checkbox input "false"
checkbox input "true"
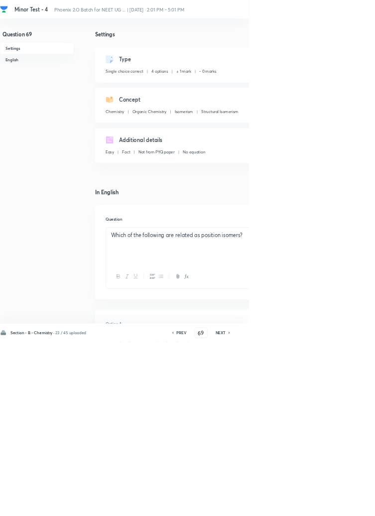
click at [280, 506] on h6 "PREV" at bounding box center [273, 501] width 15 height 9
type input "68"
checkbox input "false"
checkbox input "true"
click at [279, 515] on div "Section - B - Chemistry · 23 / 45 uploaded PREV 68 ​ NEXT Remove Save" at bounding box center [283, 502] width 566 height 28
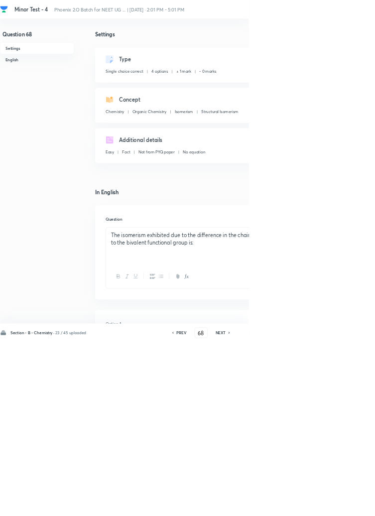
click at [274, 506] on h6 "PREV" at bounding box center [273, 501] width 15 height 9
type input "67"
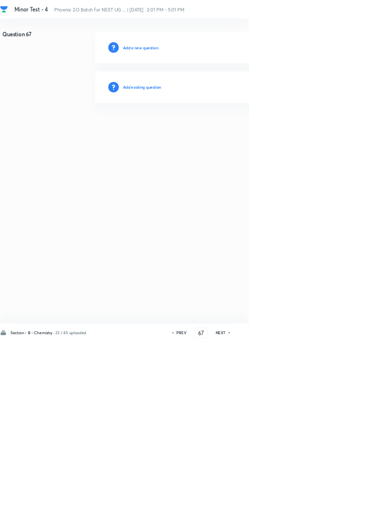
click at [243, 129] on h6 "Add existing question" at bounding box center [214, 131] width 58 height 9
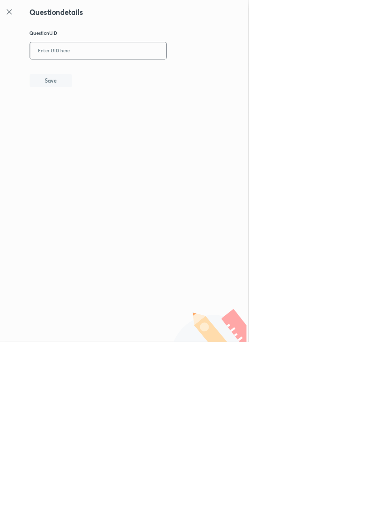
click at [204, 75] on input "text" at bounding box center [148, 77] width 206 height 24
type input "408"
click at [16, 15] on icon at bounding box center [13, 17] width 7 height 7
